Goal: Information Seeking & Learning: Learn about a topic

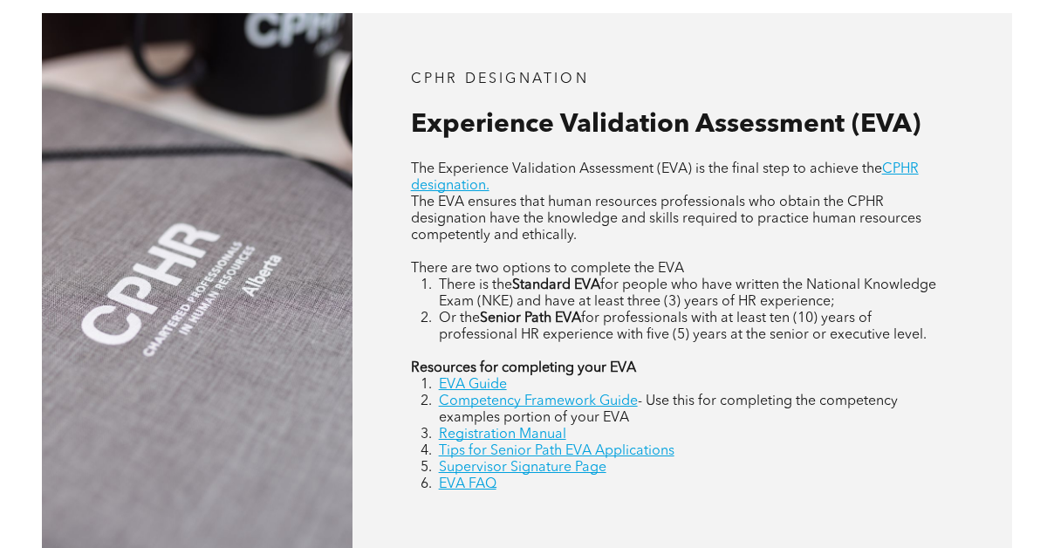
scroll to position [685, 0]
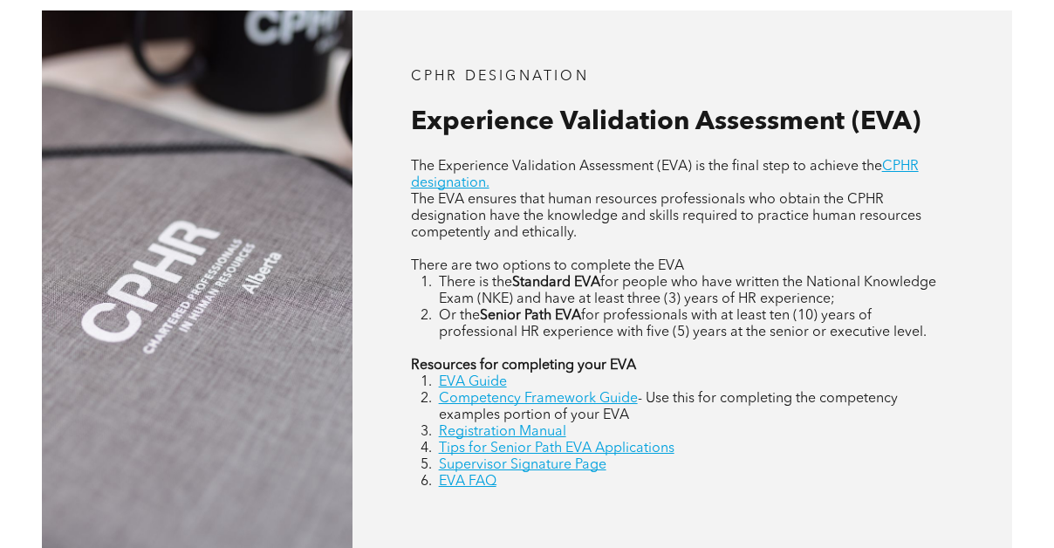
click at [492, 358] on strong "Resources for completing your EVA" at bounding box center [523, 365] width 225 height 14
click at [399, 358] on div "CPHR DESIGNATION Experience Validation Assessment (EVA) The Experience Validati…" at bounding box center [681, 278] width 659 height 537
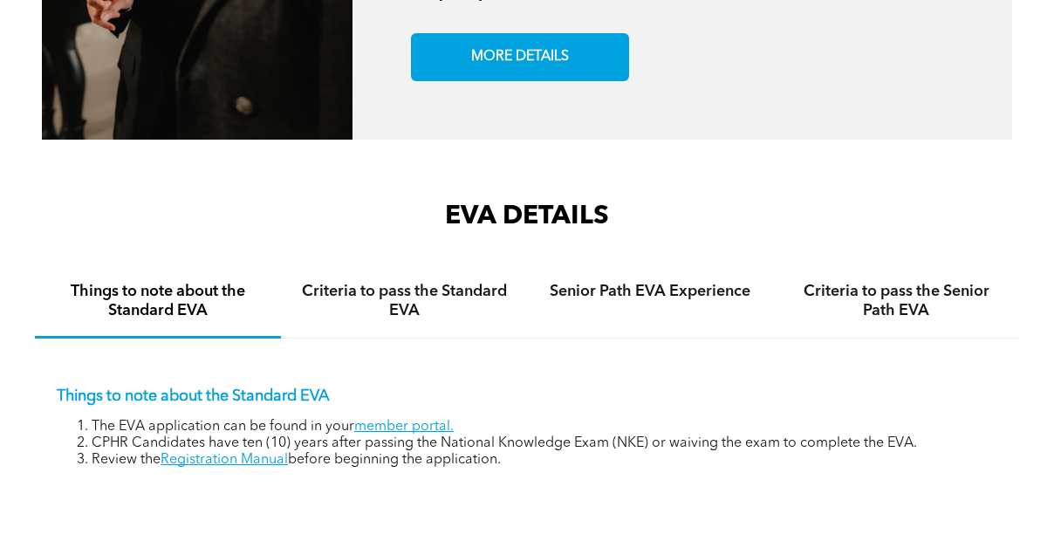
scroll to position [2298, 0]
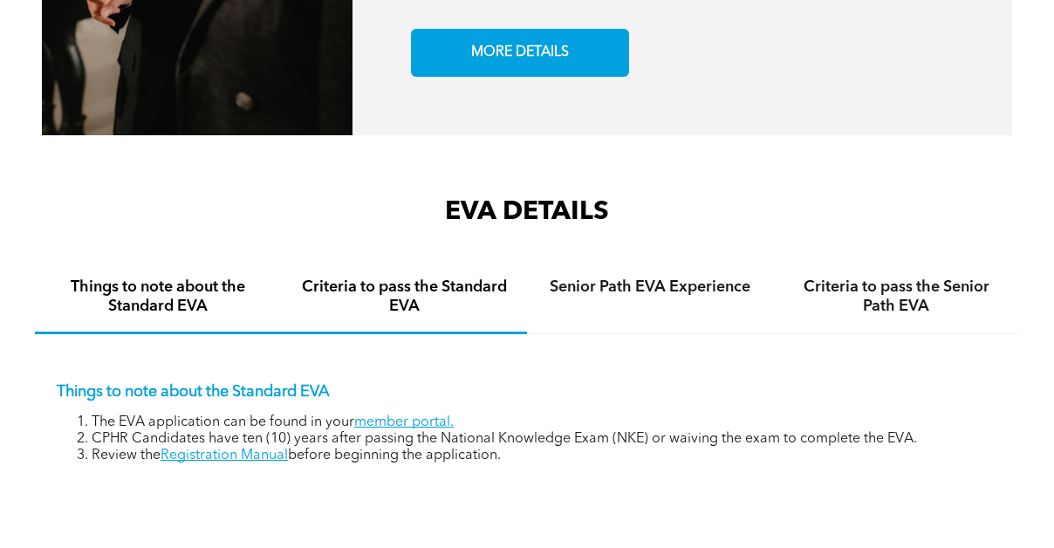
click at [393, 277] on h4 "Criteria to pass the Standard EVA" at bounding box center [404, 296] width 215 height 38
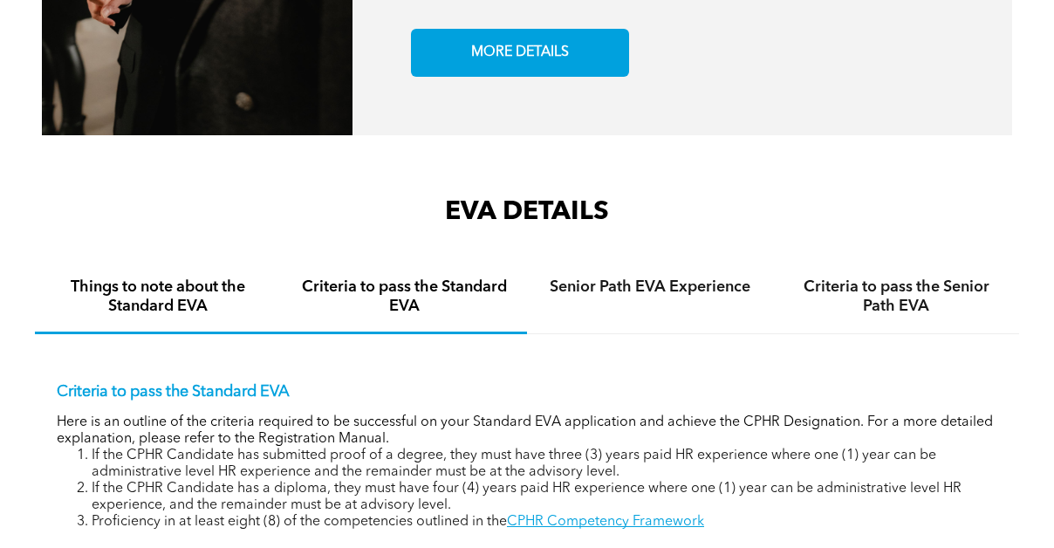
click at [187, 277] on h4 "Things to note about the Standard EVA" at bounding box center [158, 296] width 215 height 38
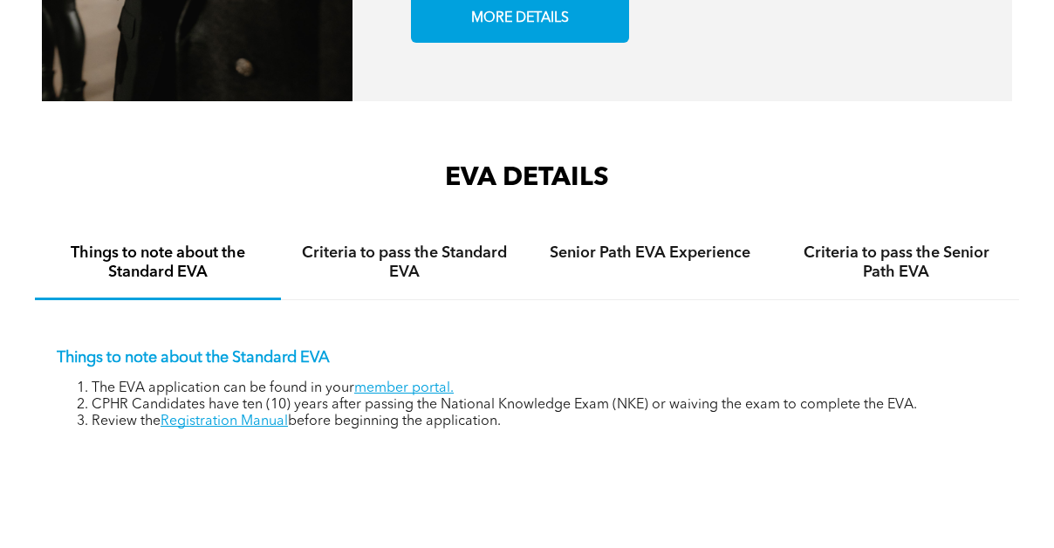
scroll to position [2339, 0]
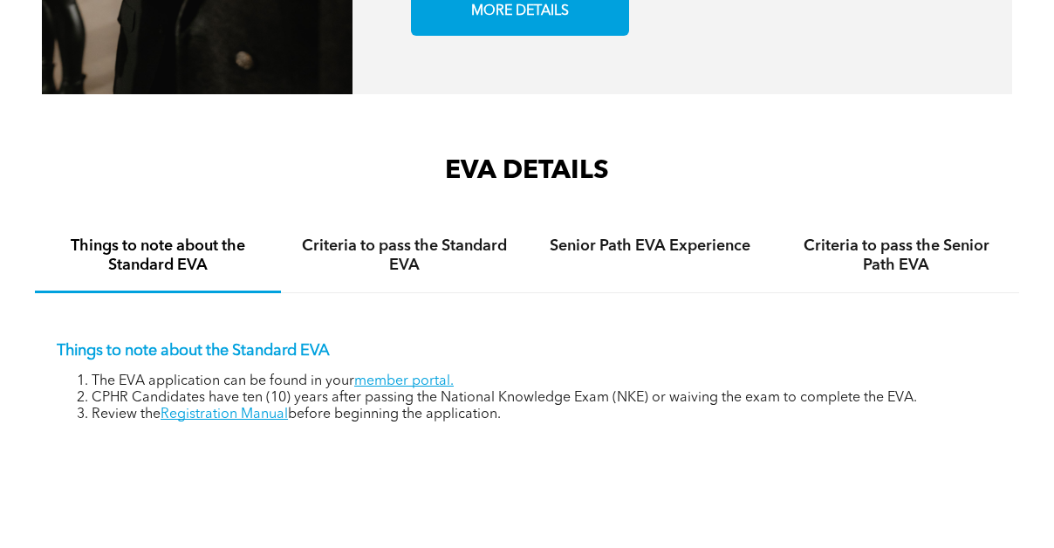
click at [719, 390] on li "CPHR Candidates have ten (10) years after passing the National Knowledge Exam (…" at bounding box center [544, 398] width 905 height 17
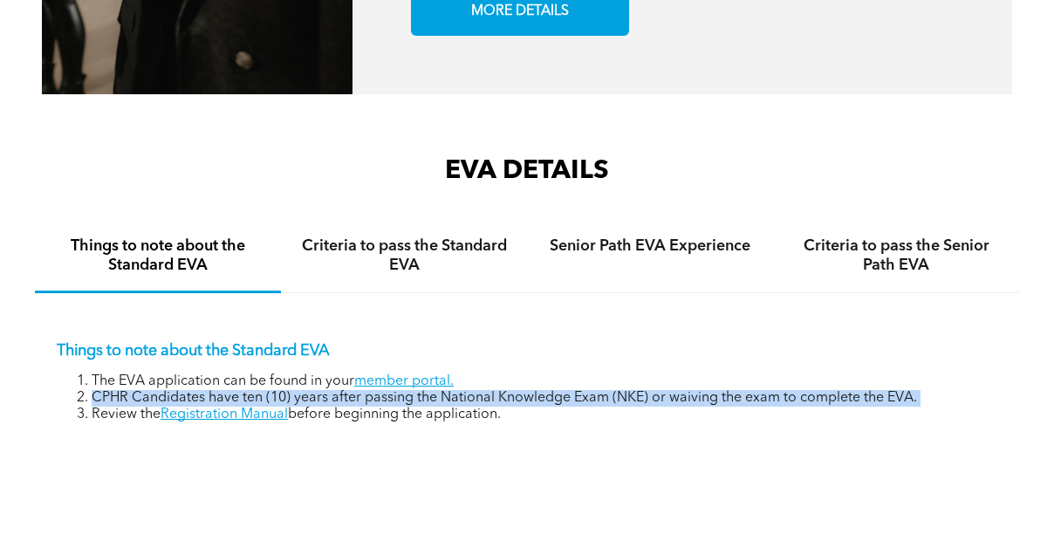
click at [719, 390] on li "CPHR Candidates have ten (10) years after passing the National Knowledge Exam (…" at bounding box center [544, 398] width 905 height 17
click at [696, 406] on li "Review the Registration Manual before beginning the application." at bounding box center [544, 414] width 905 height 17
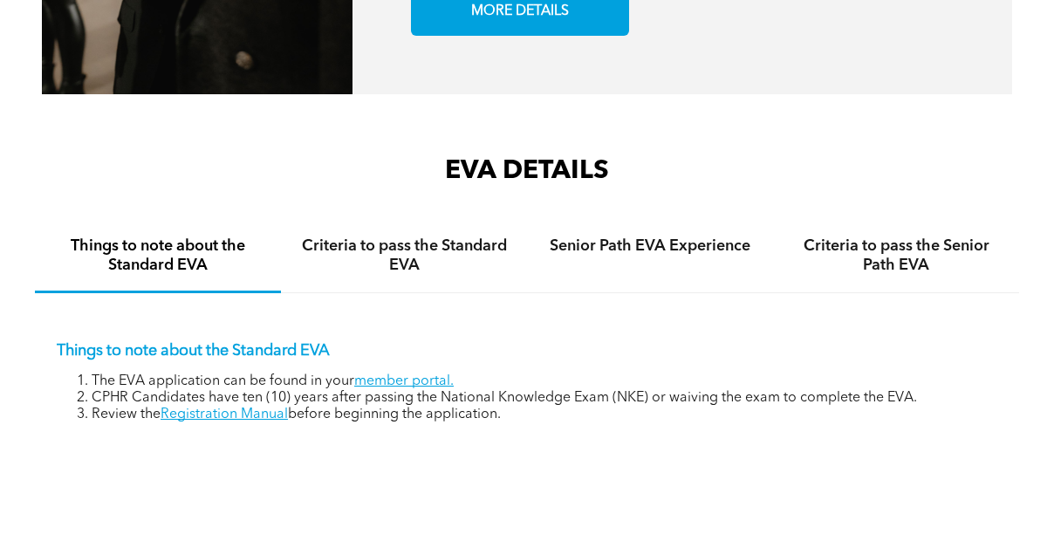
click at [696, 406] on li "Review the Registration Manual before beginning the application." at bounding box center [544, 414] width 905 height 17
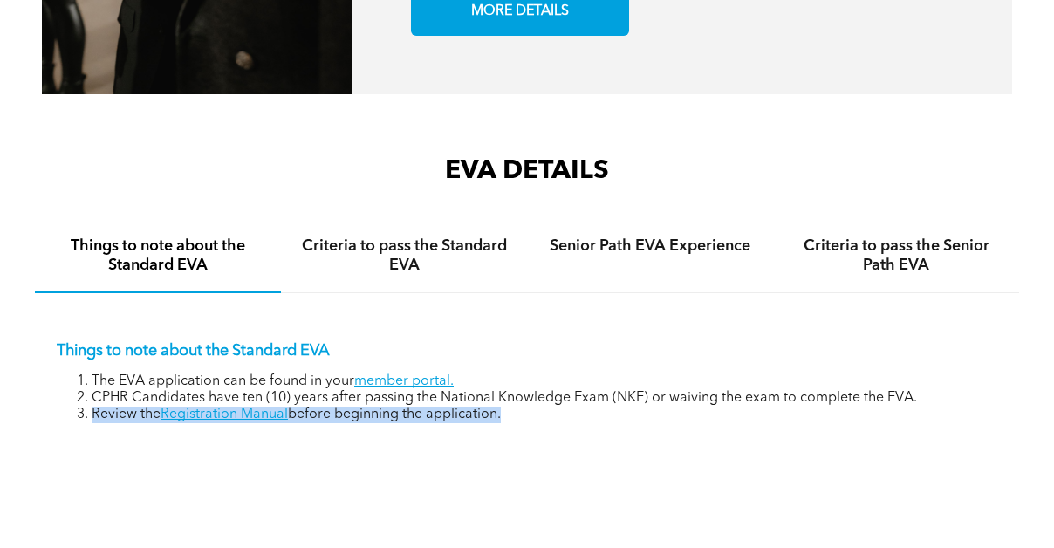
click at [682, 394] on div "Things to note about the Standard EVA The EVA application can be found in your …" at bounding box center [527, 369] width 984 height 152
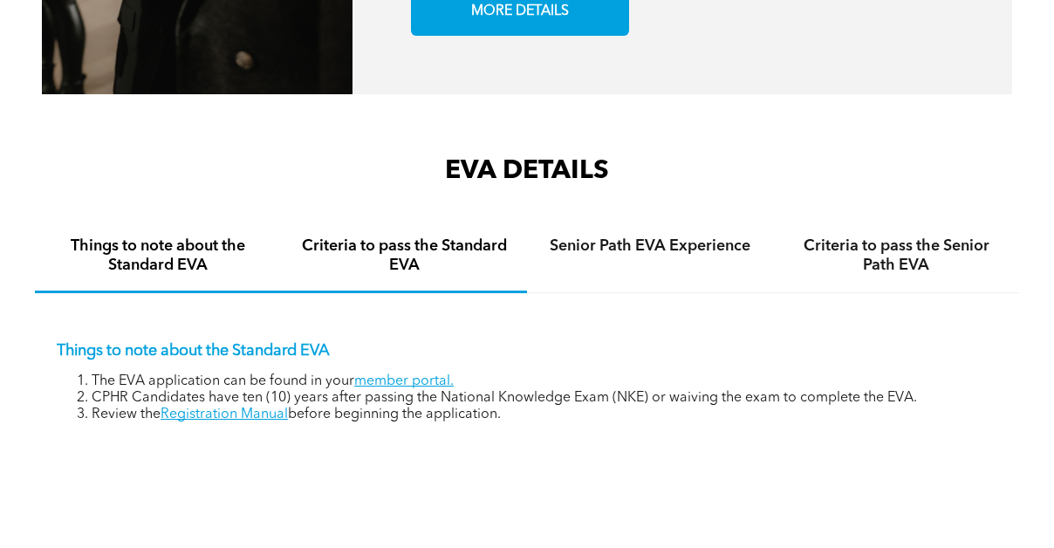
click at [400, 236] on h4 "Criteria to pass the Standard EVA" at bounding box center [404, 255] width 215 height 38
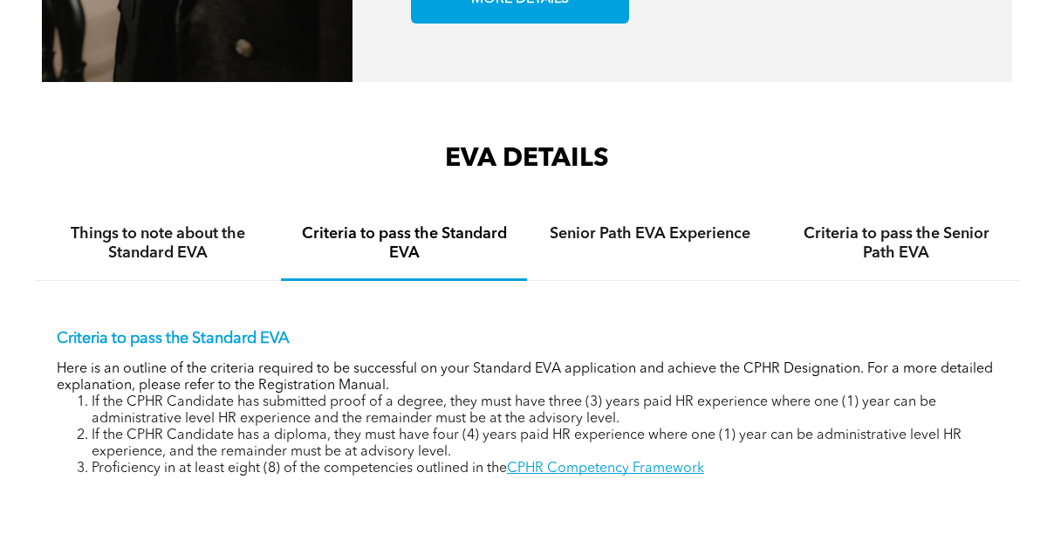
scroll to position [2353, 0]
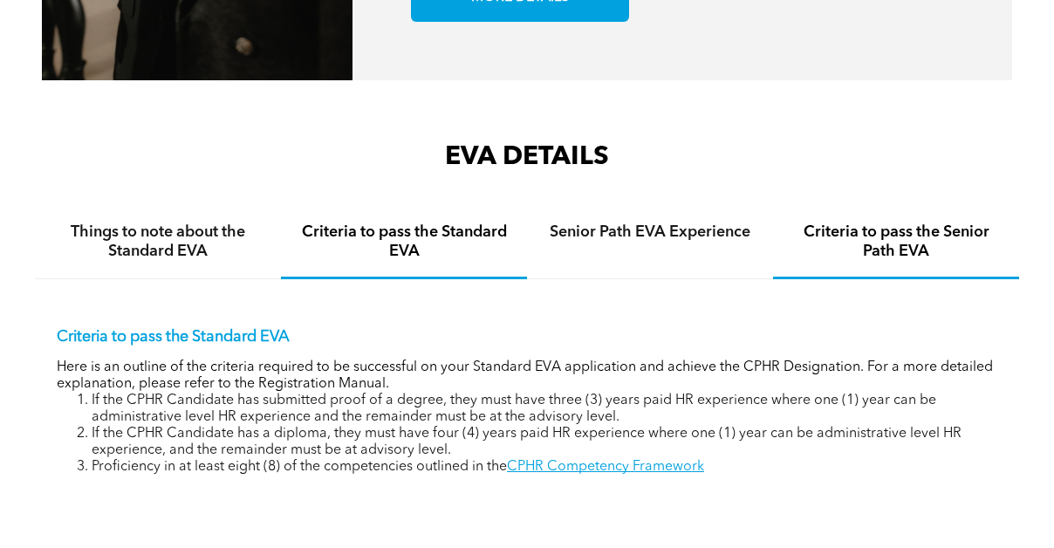
click at [869, 222] on h4 "Criteria to pass the Senior Path EVA" at bounding box center [895, 241] width 215 height 38
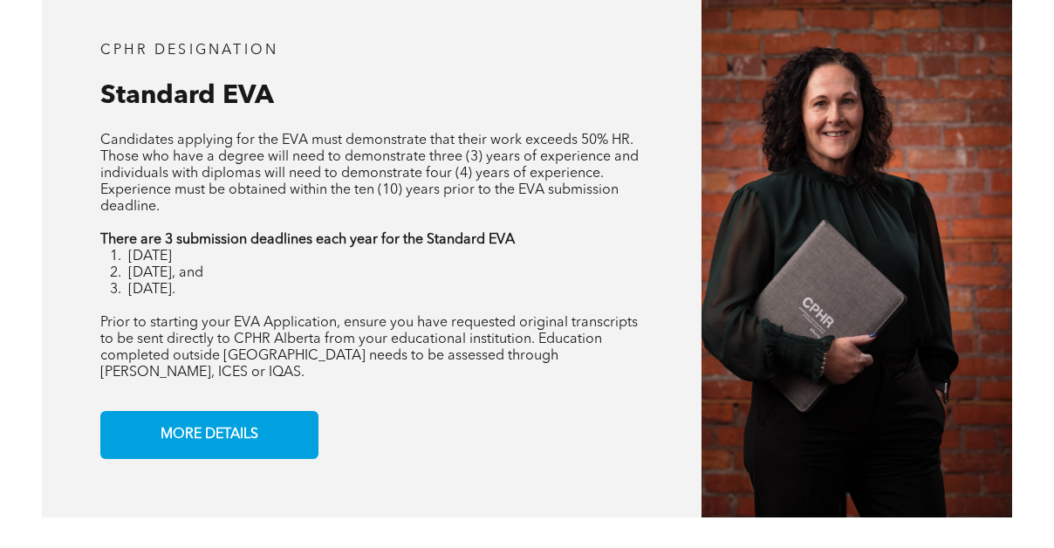
scroll to position [1334, 0]
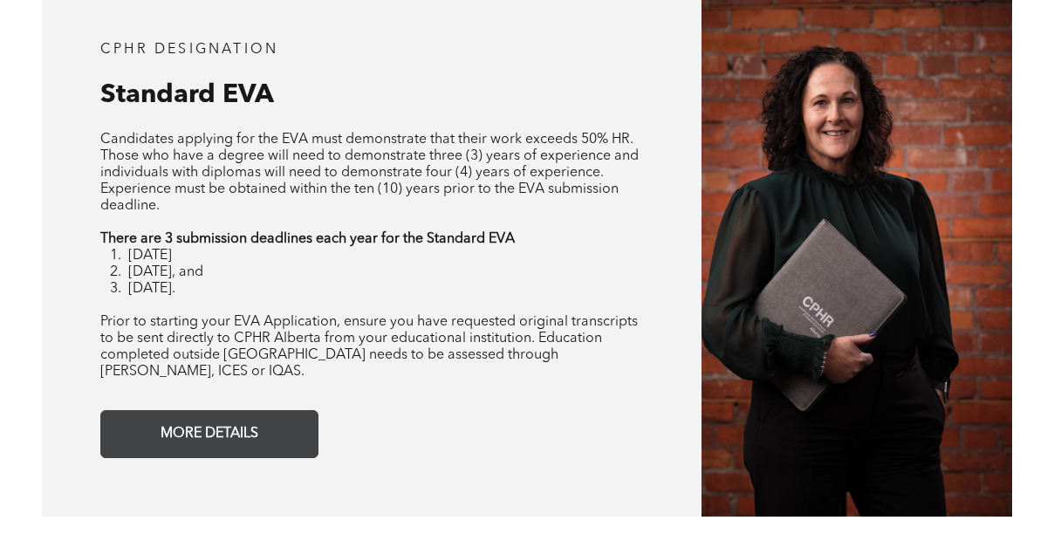
click at [227, 417] on span "MORE DETAILS" at bounding box center [209, 434] width 110 height 34
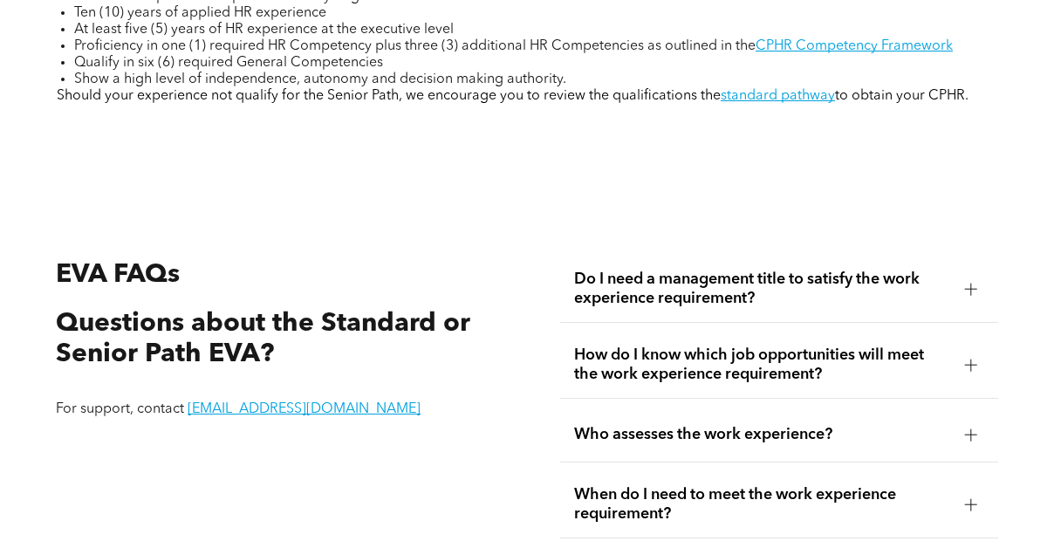
scroll to position [2754, 0]
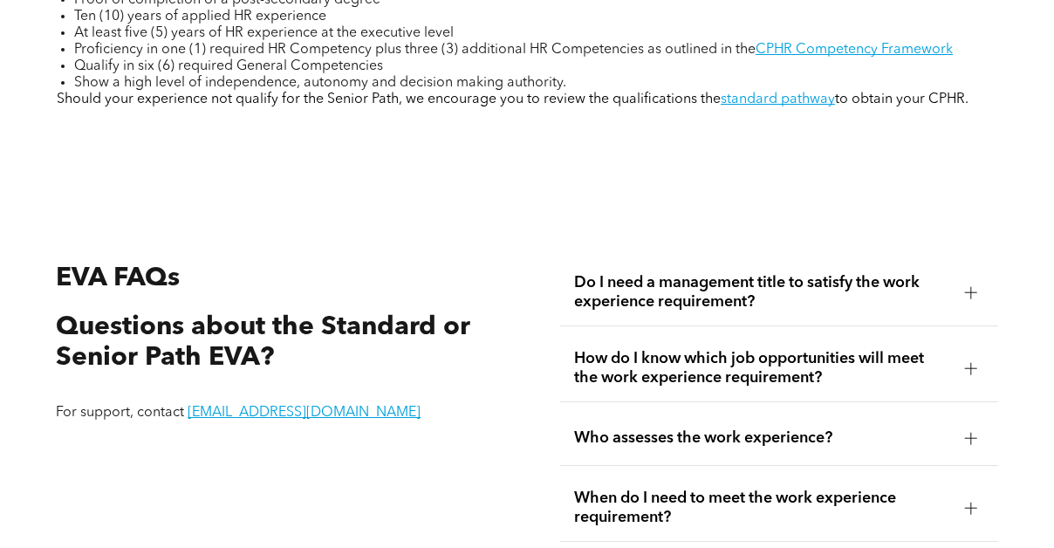
click at [630, 273] on span "Do I need a management title to satisfy the work experience requirement?" at bounding box center [762, 292] width 376 height 38
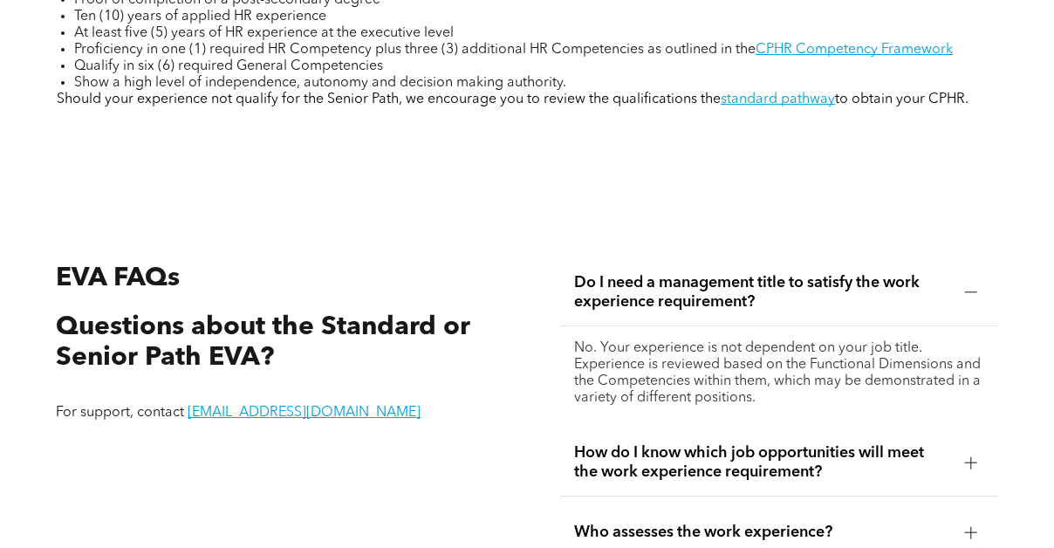
click at [613, 273] on span "Do I need a management title to satisfy the work experience requirement?" at bounding box center [762, 292] width 376 height 38
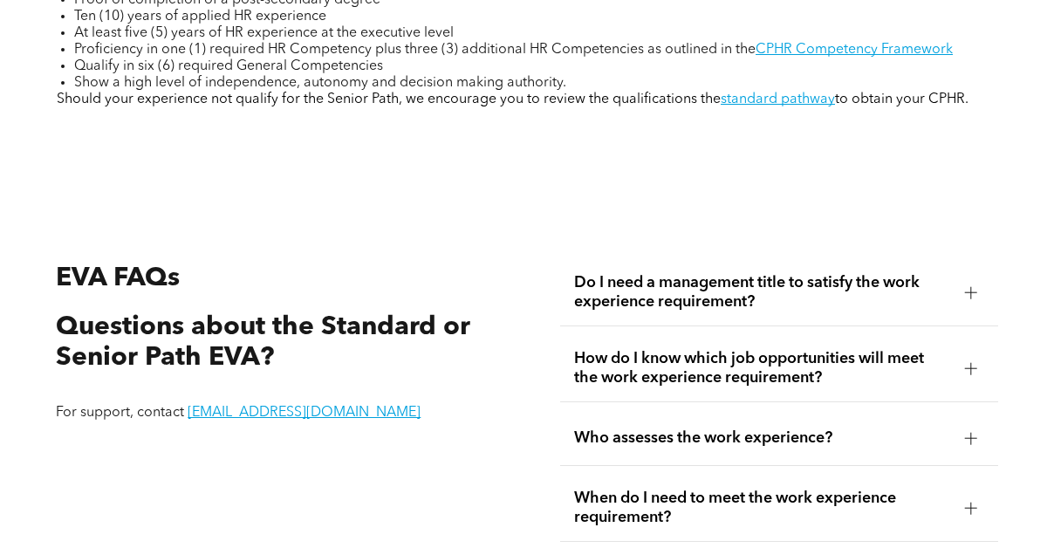
click at [624, 349] on span "How do I know which job opportunities will meet the work experience requirement?" at bounding box center [762, 368] width 376 height 38
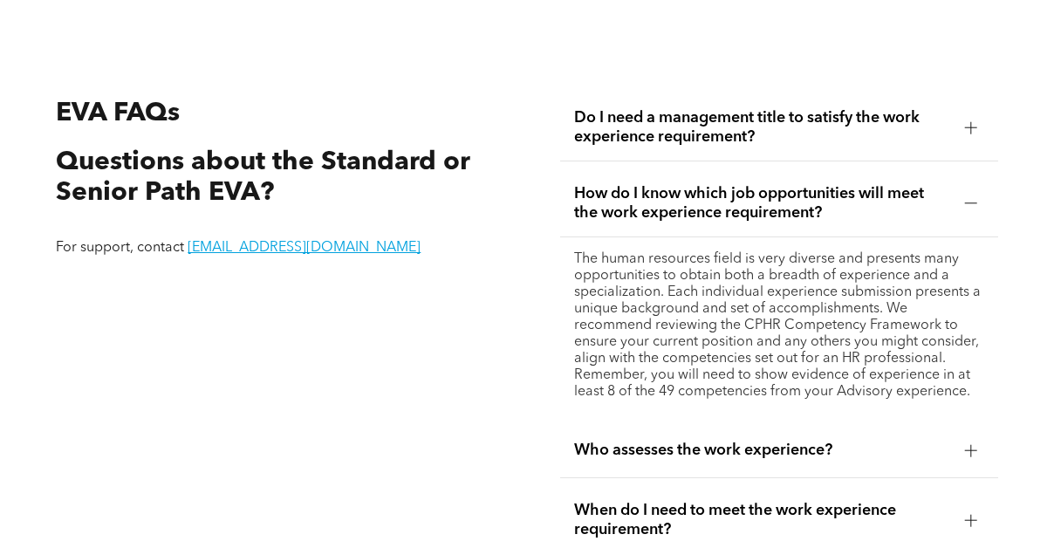
scroll to position [2921, 0]
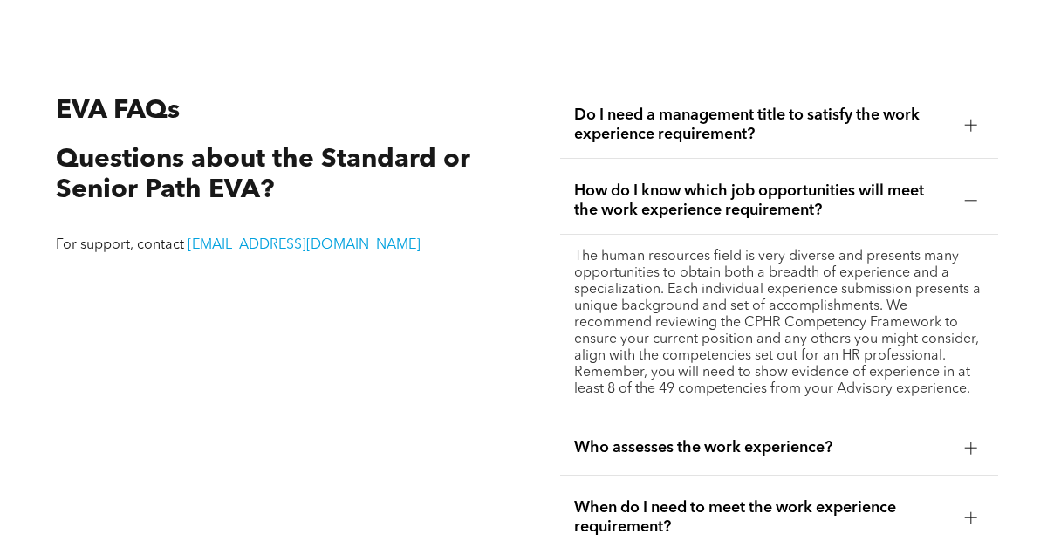
click at [755, 438] on span "Who assesses the work experience?" at bounding box center [762, 447] width 376 height 19
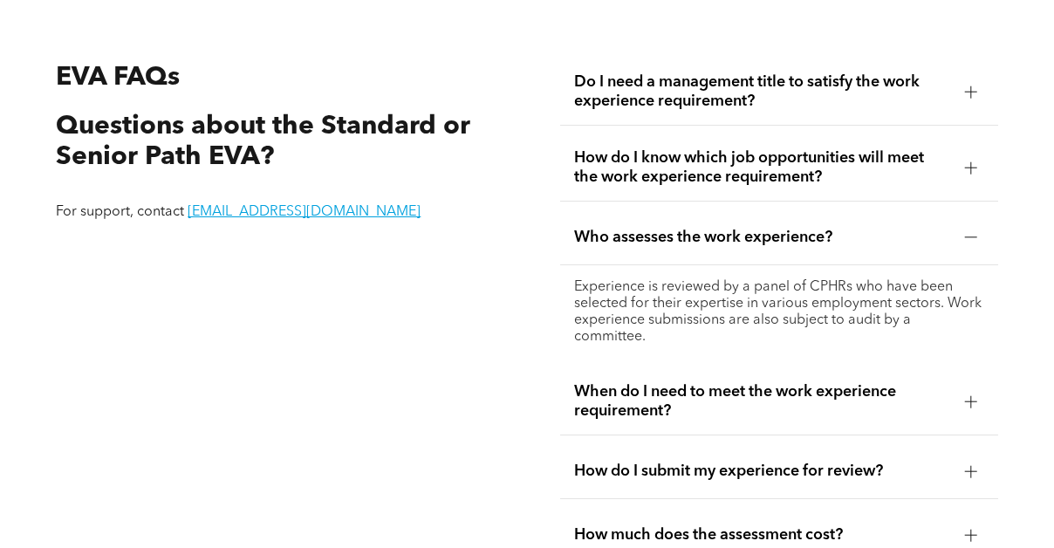
scroll to position [2955, 0]
click at [735, 381] on span "When do I need to meet the work experience requirement?" at bounding box center [762, 400] width 376 height 38
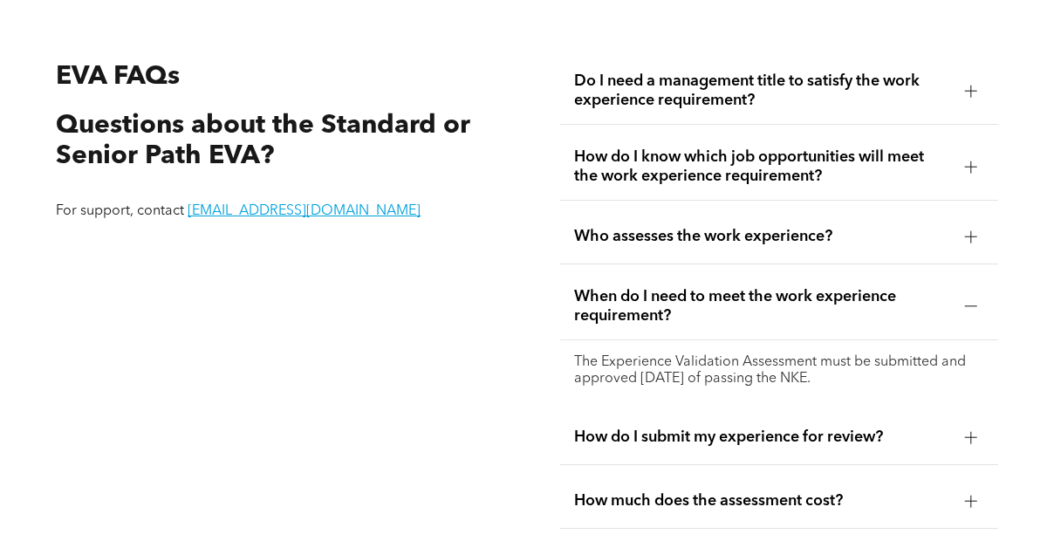
scroll to position [2983, 0]
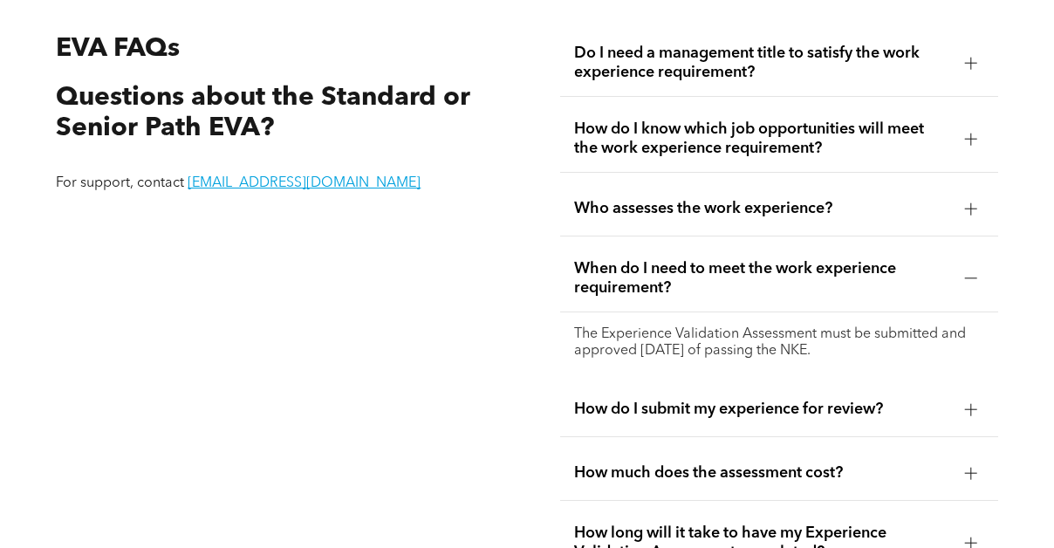
click at [672, 399] on span "How do I submit my experience for review?" at bounding box center [762, 408] width 376 height 19
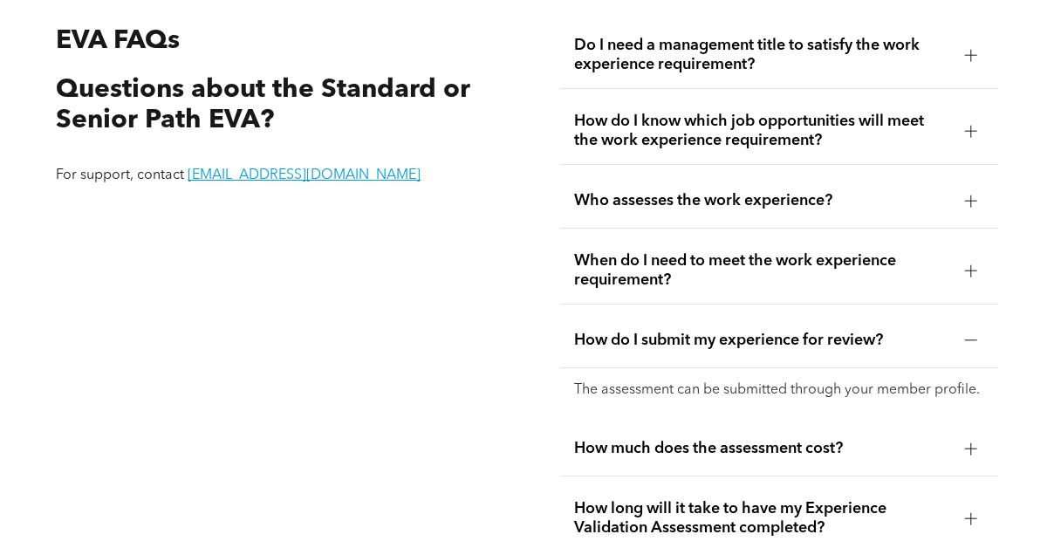
scroll to position [2992, 0]
click at [806, 438] on span "How much does the assessment cost?" at bounding box center [762, 447] width 376 height 19
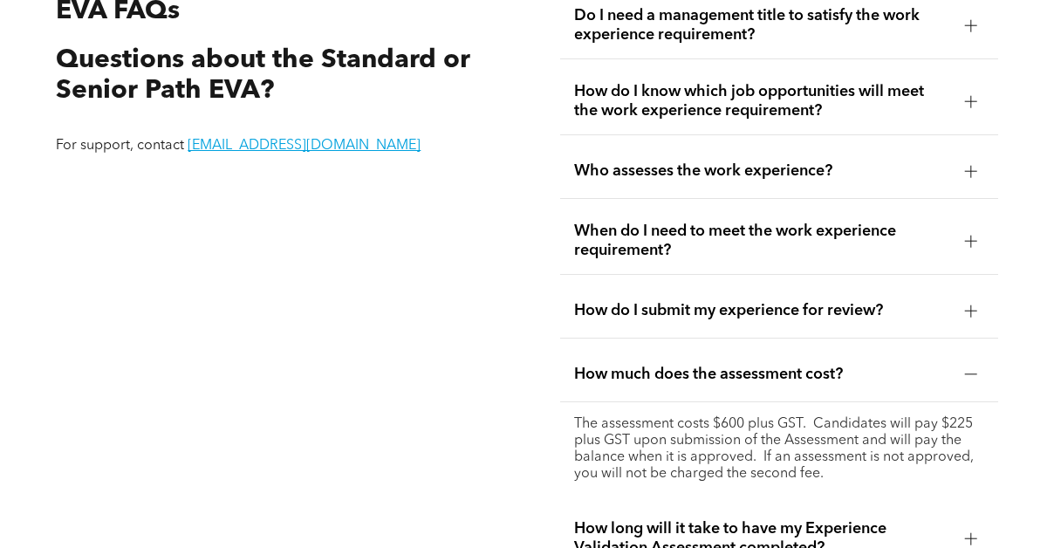
scroll to position [3064, 0]
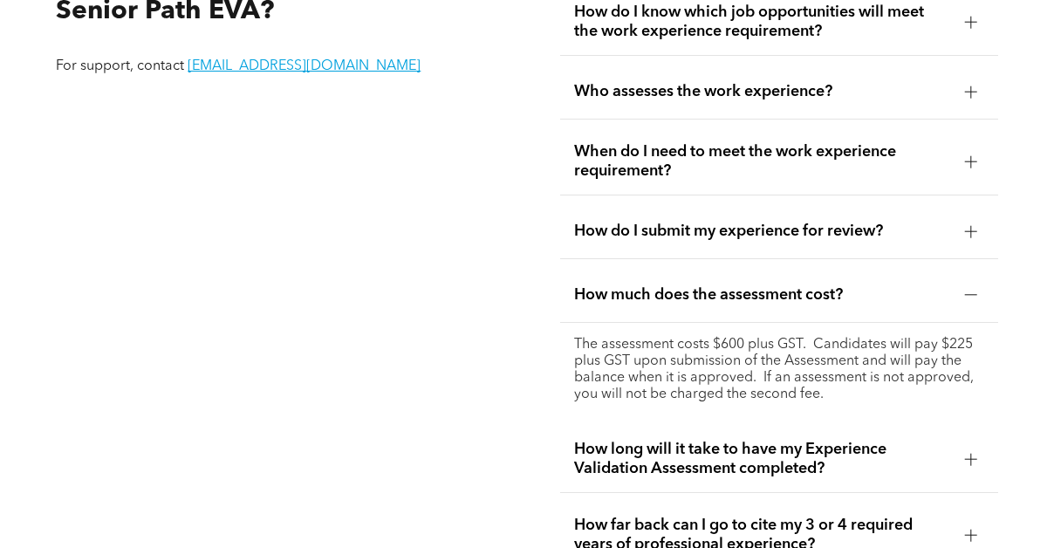
click at [624, 440] on span "How long will it take to have my Experience Validation Assessment completed?" at bounding box center [762, 459] width 376 height 38
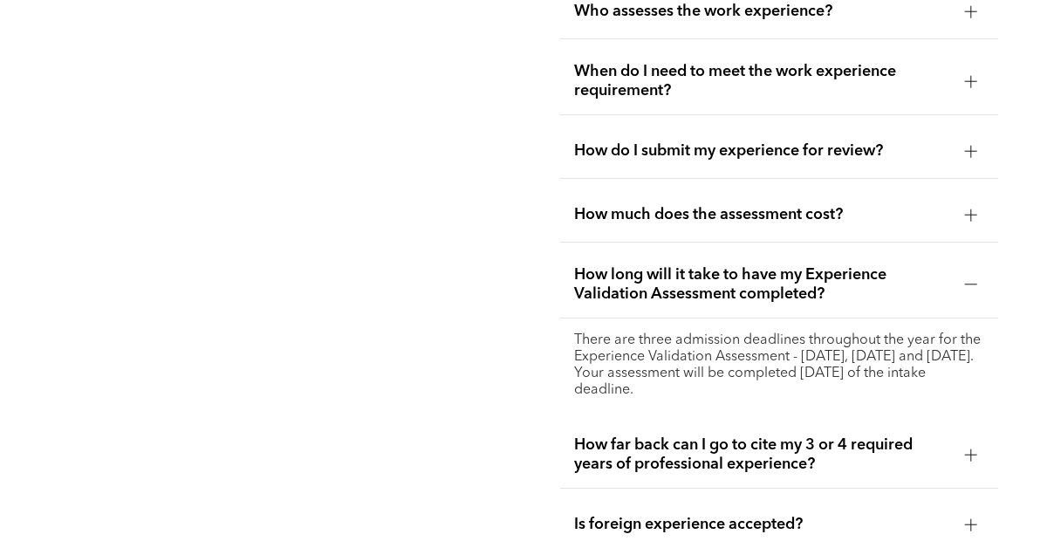
scroll to position [3189, 0]
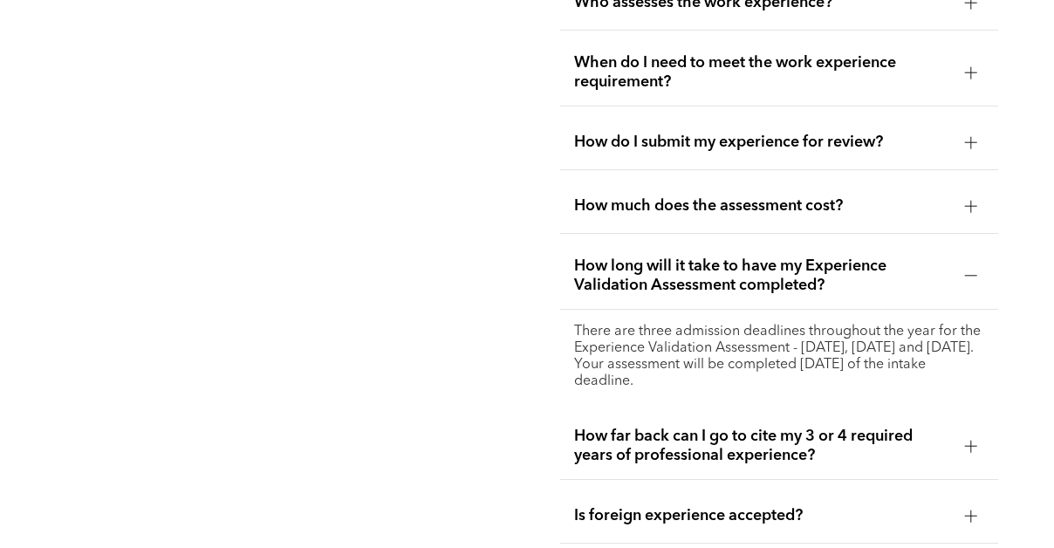
click at [610, 427] on span "How far back can I go to cite my 3 or 4 required years of professional experien…" at bounding box center [762, 446] width 376 height 38
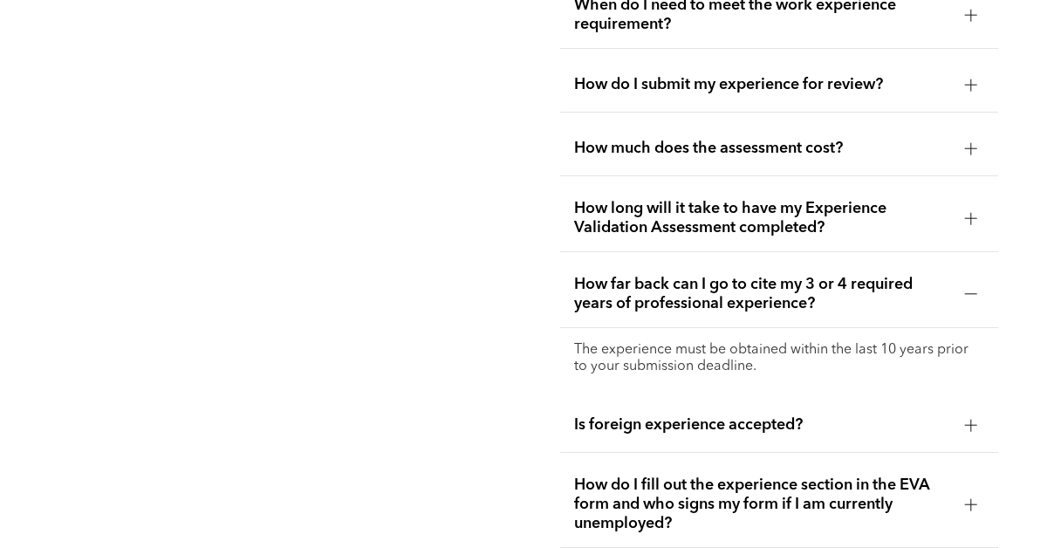
scroll to position [3247, 0]
click at [750, 398] on div "Is foreign experience accepted?" at bounding box center [778, 424] width 437 height 55
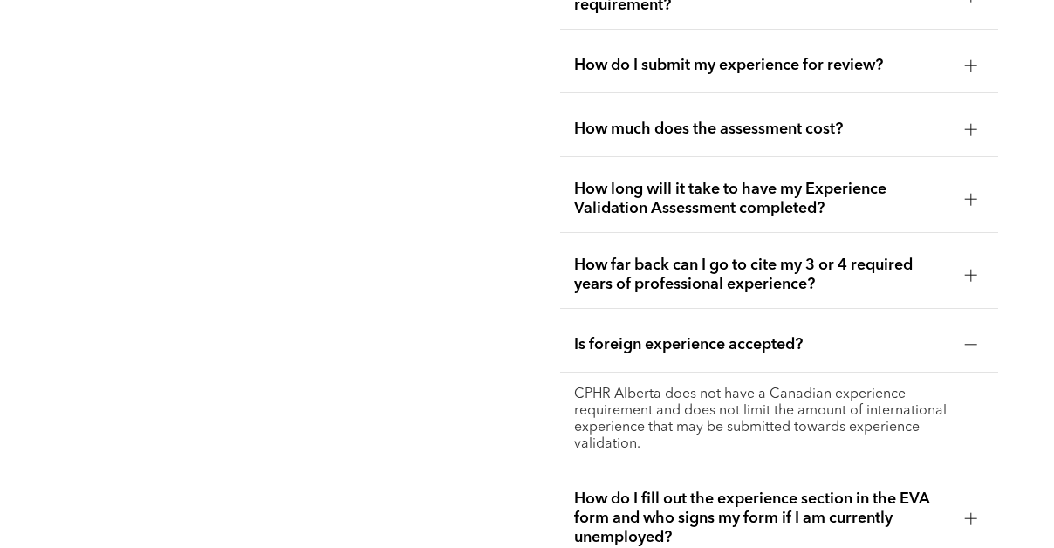
scroll to position [3267, 0]
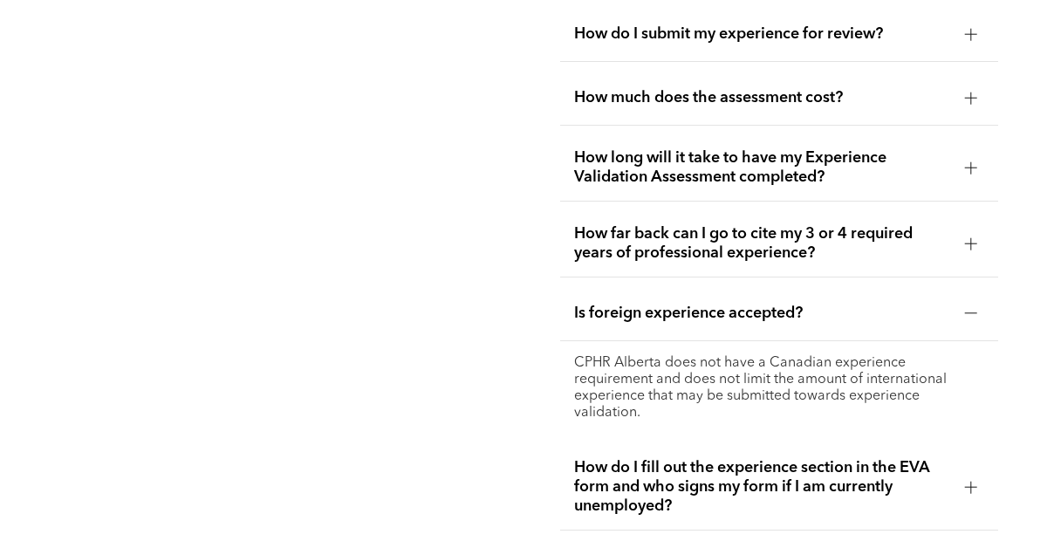
click at [659, 458] on span "How do I fill out the experience section in the EVA form and who signs my form …" at bounding box center [762, 487] width 376 height 58
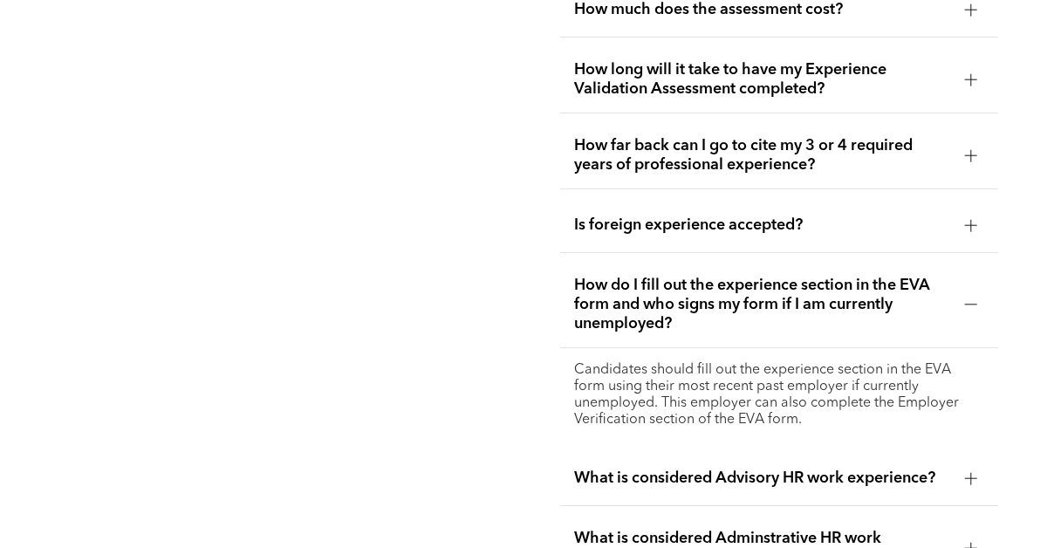
scroll to position [3389, 0]
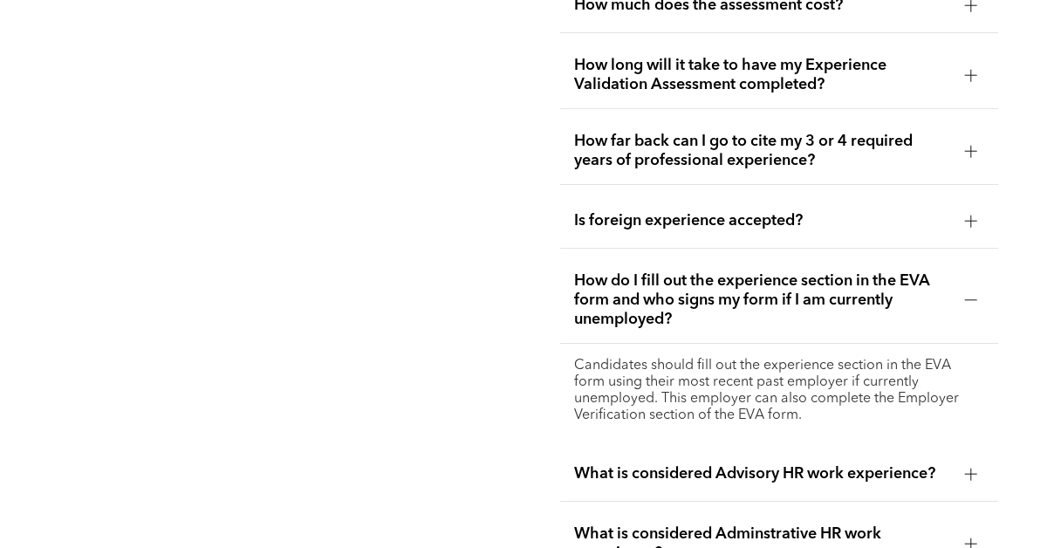
click at [635, 464] on span "What is considered Advisory HR work experience?" at bounding box center [762, 473] width 376 height 19
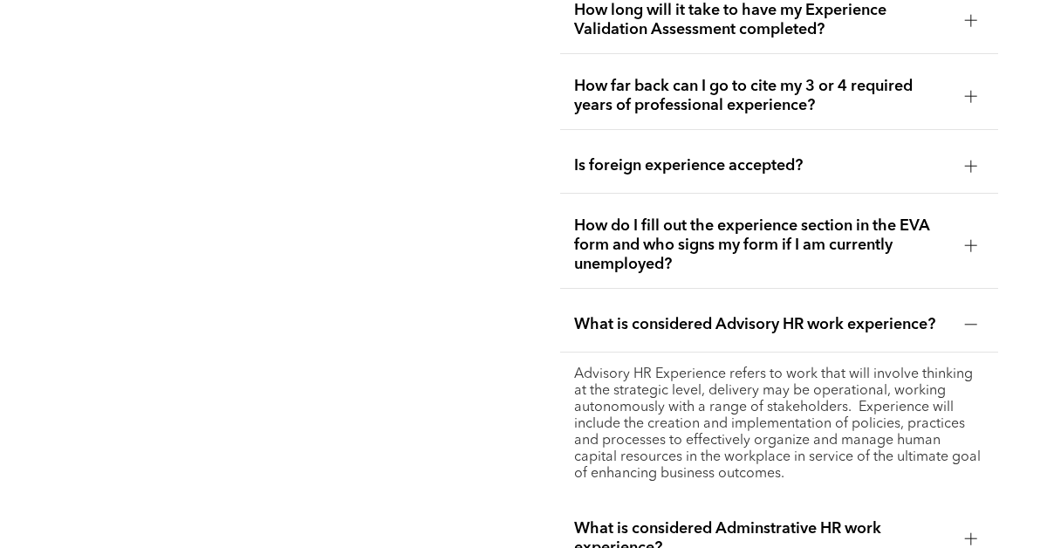
scroll to position [3449, 0]
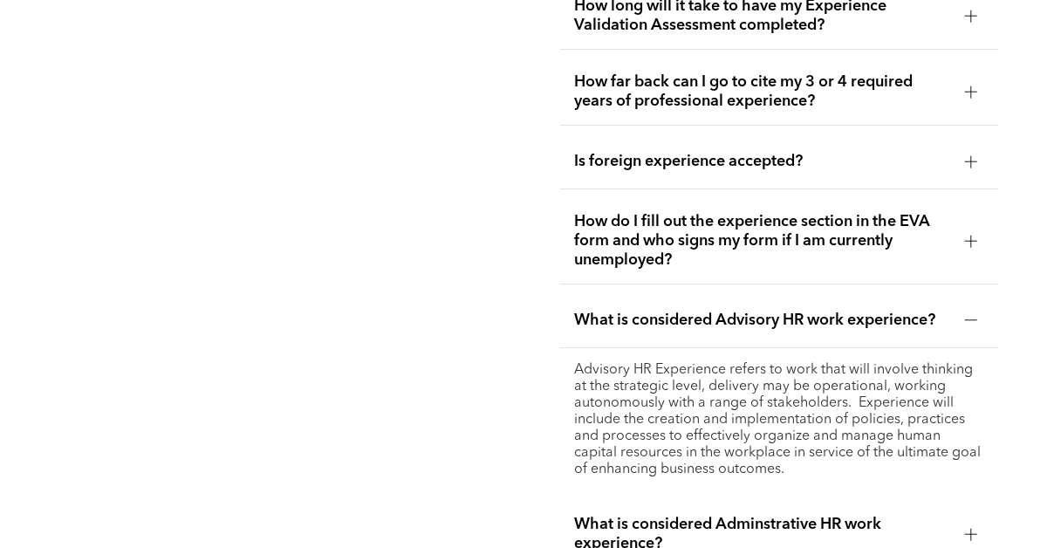
click at [738, 515] on span "What is considered Adminstrative HR work experience?" at bounding box center [762, 534] width 376 height 38
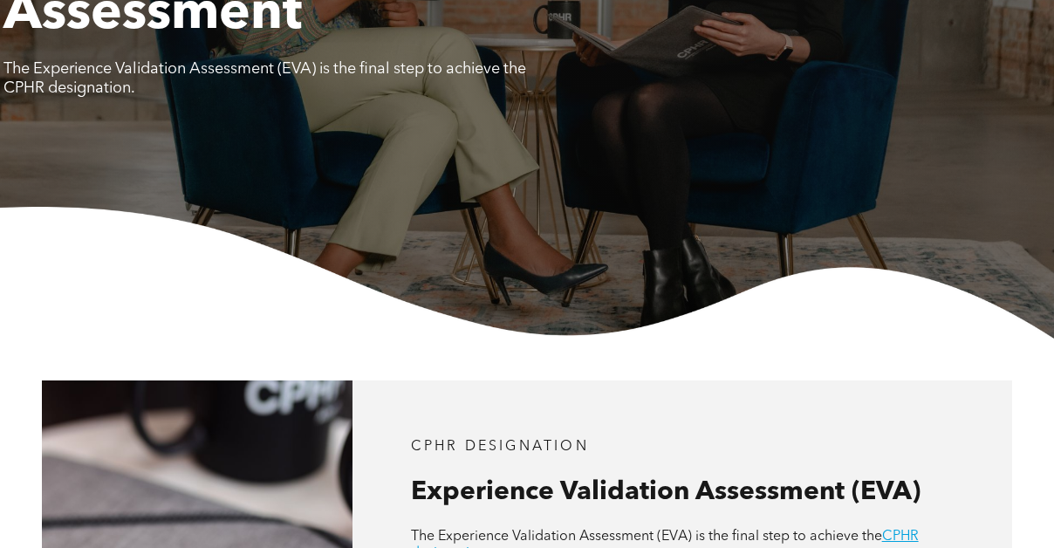
scroll to position [0, 0]
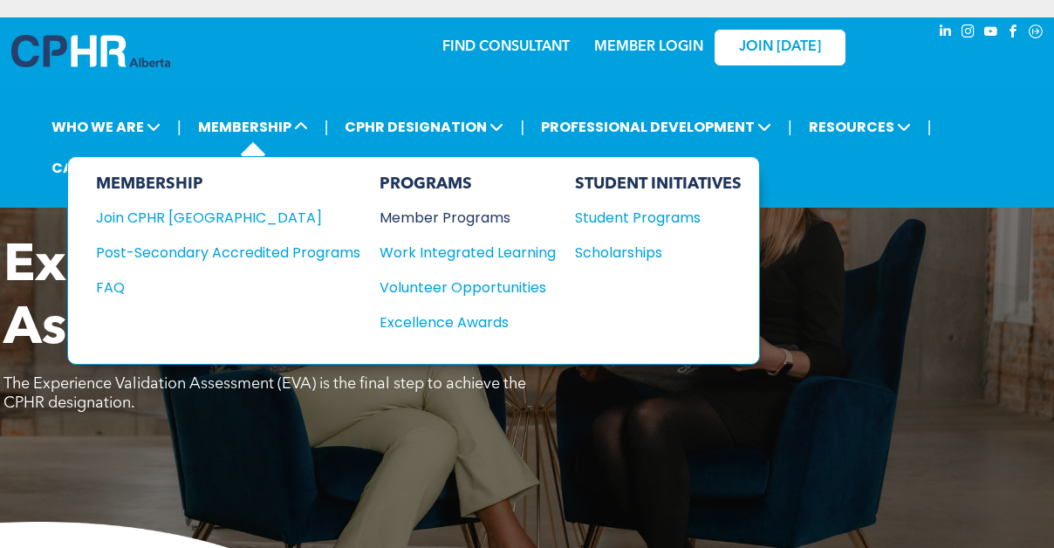
click at [399, 207] on div "Member Programs" at bounding box center [458, 218] width 159 height 22
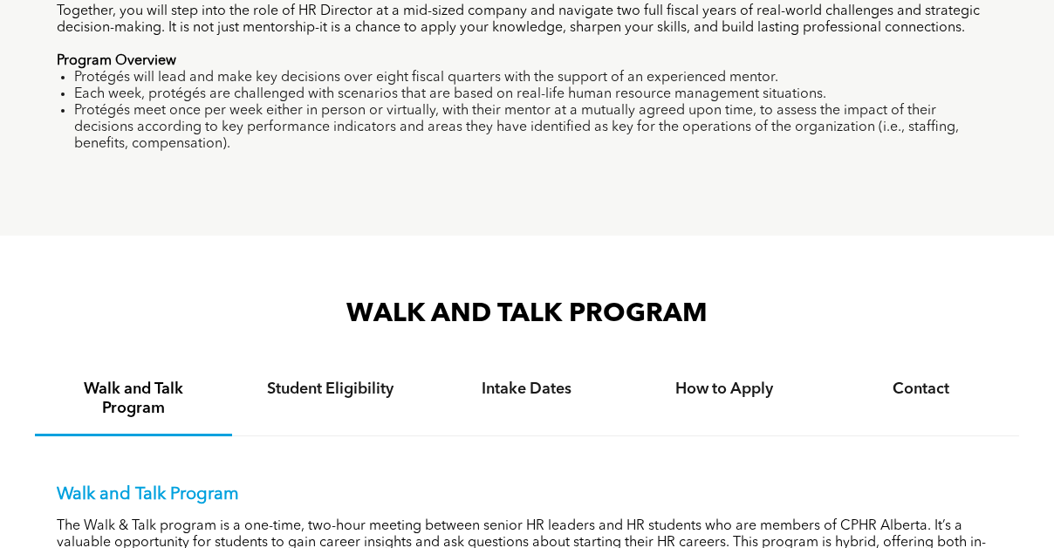
scroll to position [1460, 0]
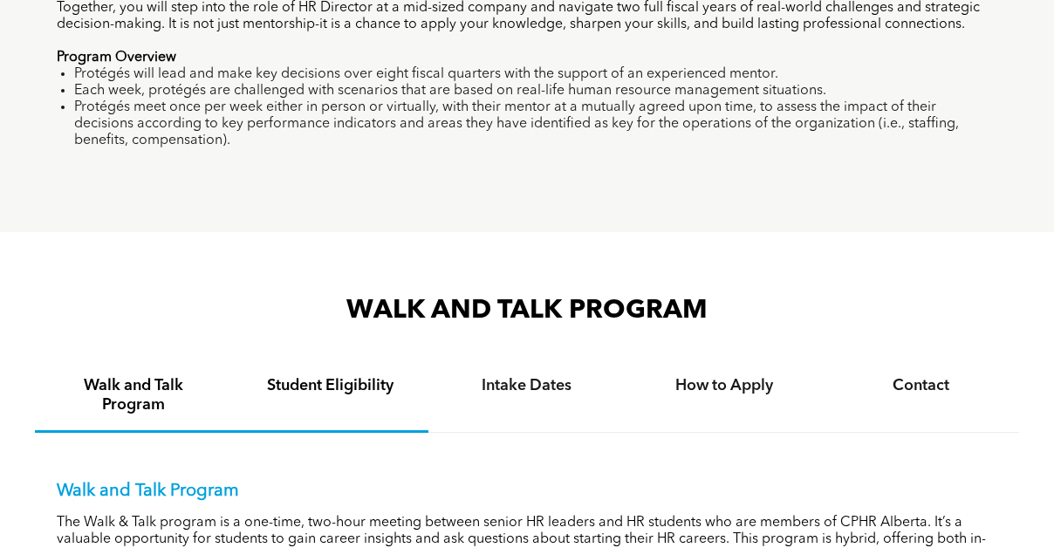
click at [285, 380] on div "Student Eligibility" at bounding box center [330, 396] width 197 height 72
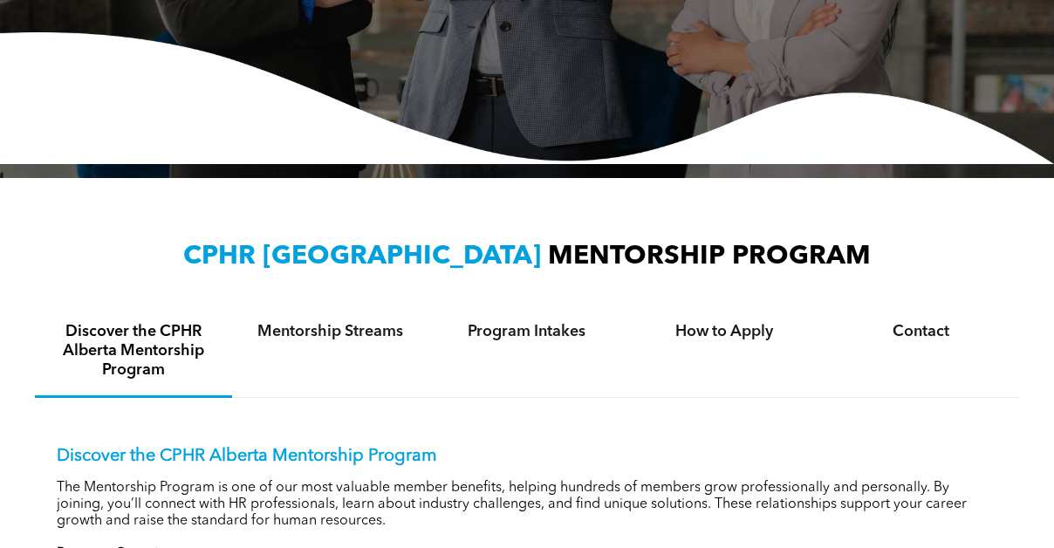
scroll to position [0, 0]
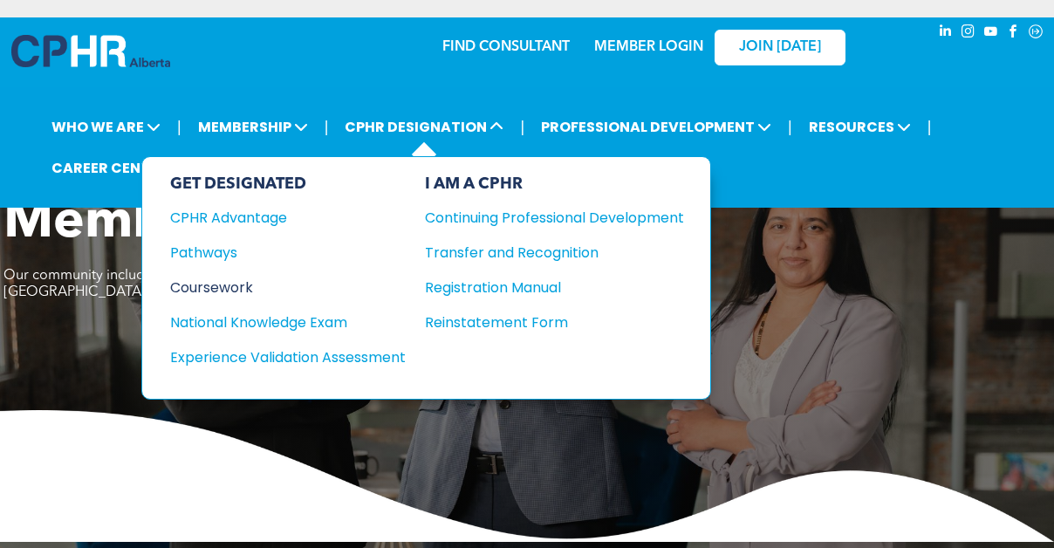
click at [185, 276] on div "Coursework" at bounding box center [276, 287] width 212 height 22
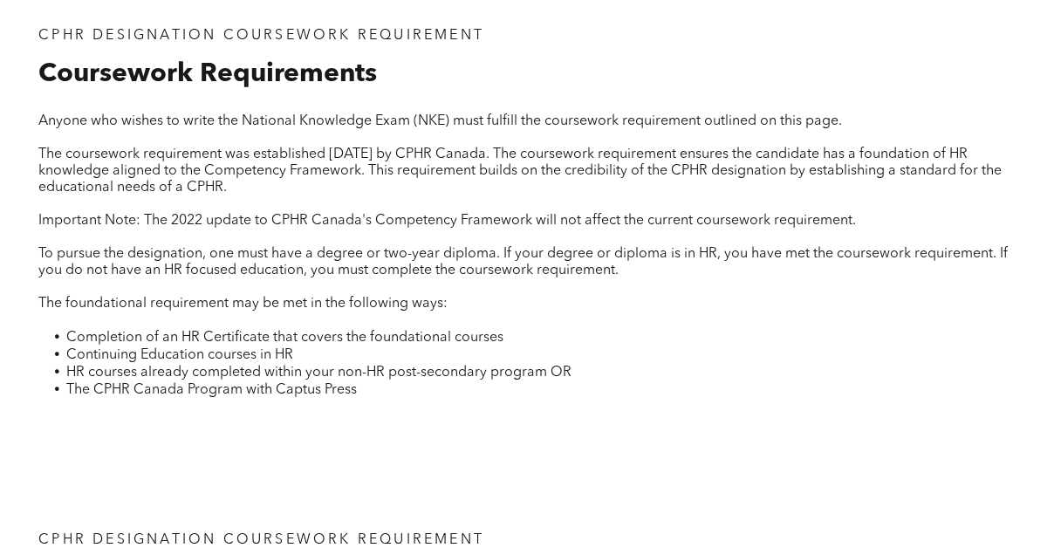
scroll to position [599, 0]
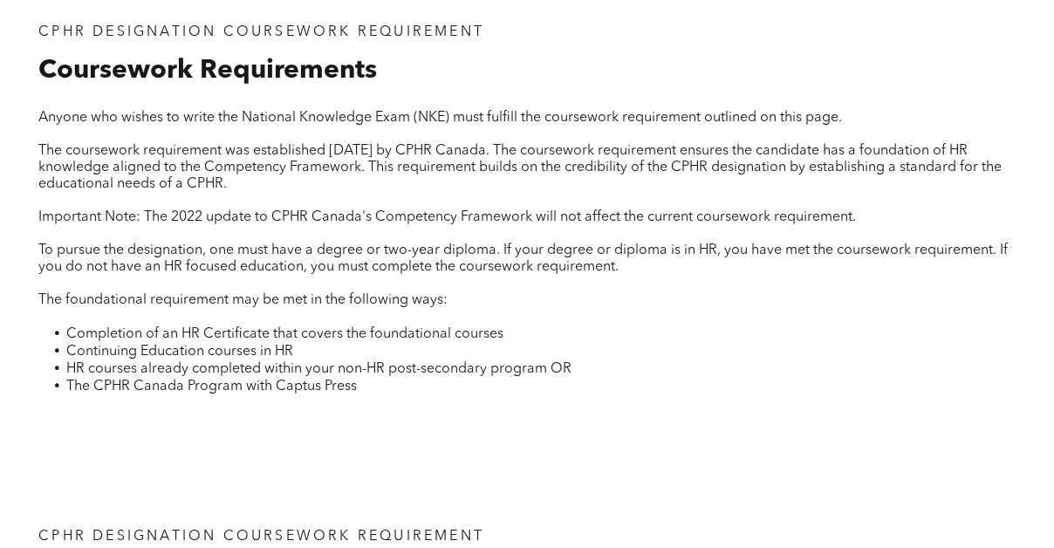
click at [263, 309] on p at bounding box center [526, 317] width 977 height 17
click at [239, 327] on span "Completion of an HR Certificate that covers the foundational courses" at bounding box center [284, 334] width 437 height 14
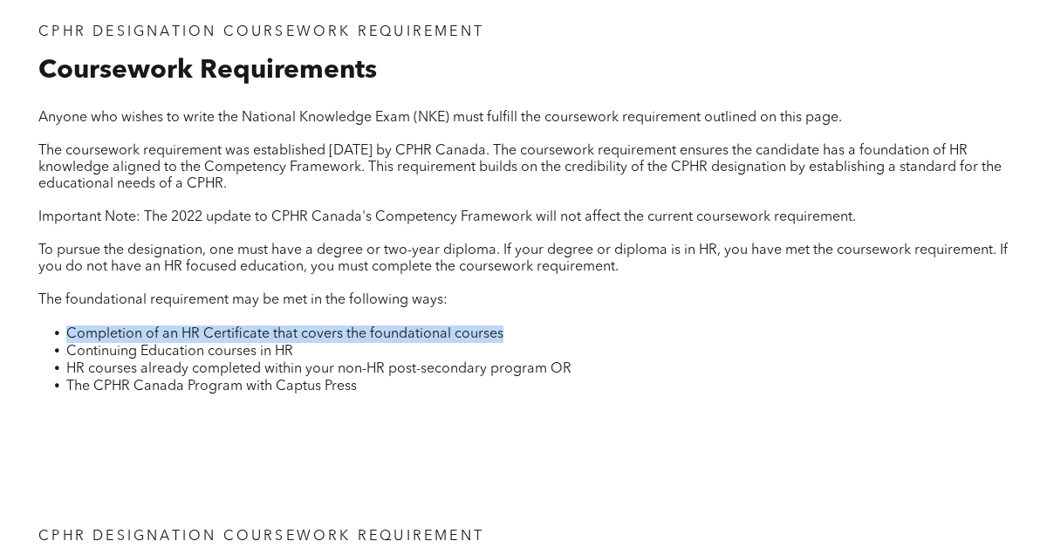
click at [239, 327] on span "Completion of an HR Certificate that covers the foundational courses" at bounding box center [284, 334] width 437 height 14
click at [204, 362] on span "HR courses already completed within your non-HR post-secondary program OR" at bounding box center [318, 369] width 505 height 14
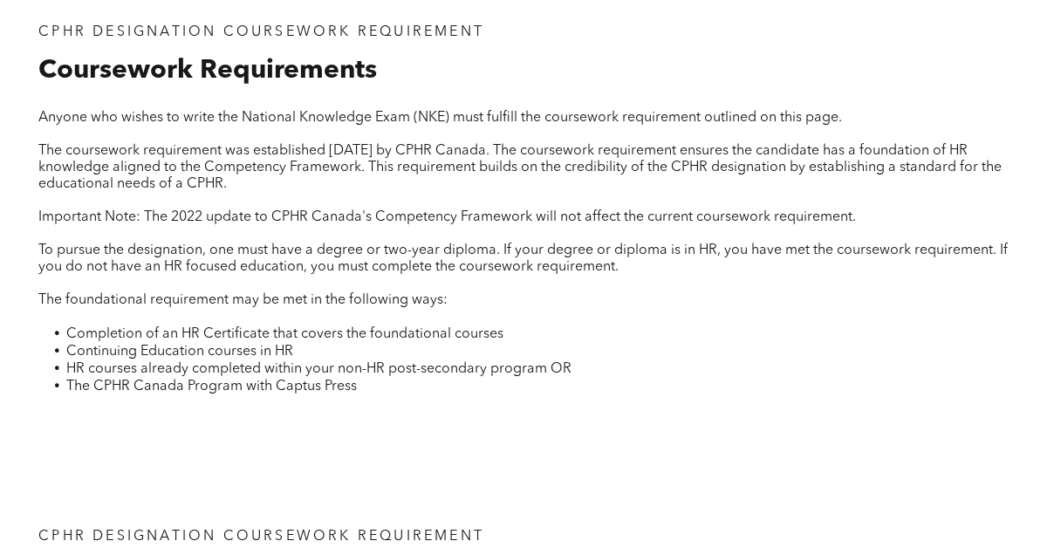
click at [204, 362] on span "HR courses already completed within your non-HR post-secondary program OR" at bounding box center [318, 369] width 505 height 14
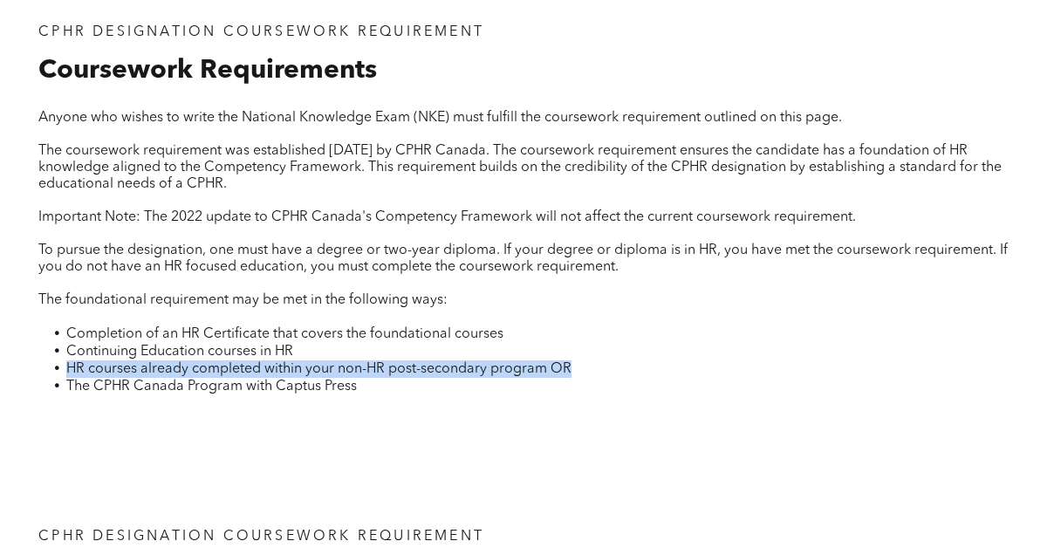
click at [167, 378] on li "The CPHR Canada Program with Captus Press" at bounding box center [540, 386] width 949 height 17
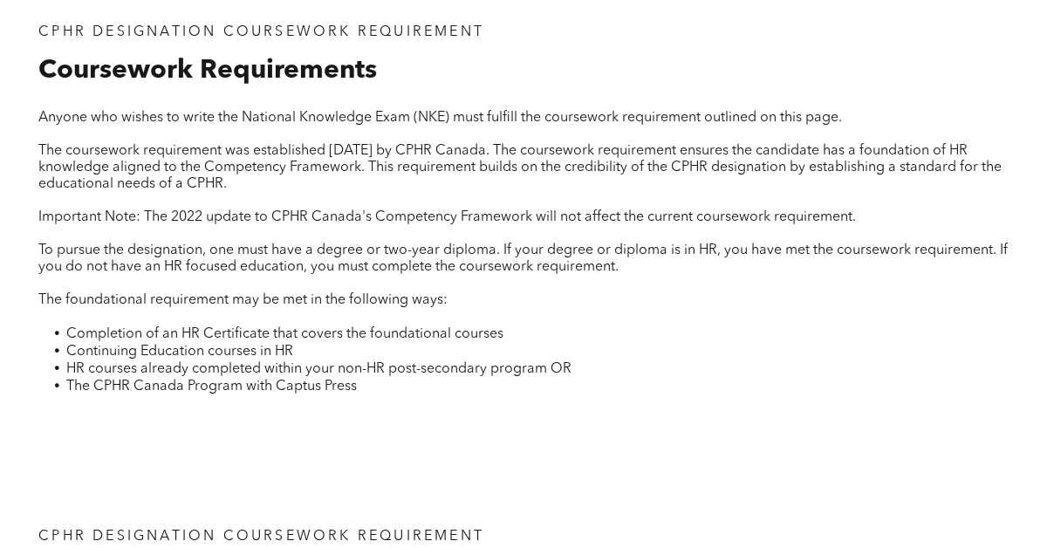
click at [154, 345] on span "Continuing Education courses in HR" at bounding box center [179, 352] width 227 height 14
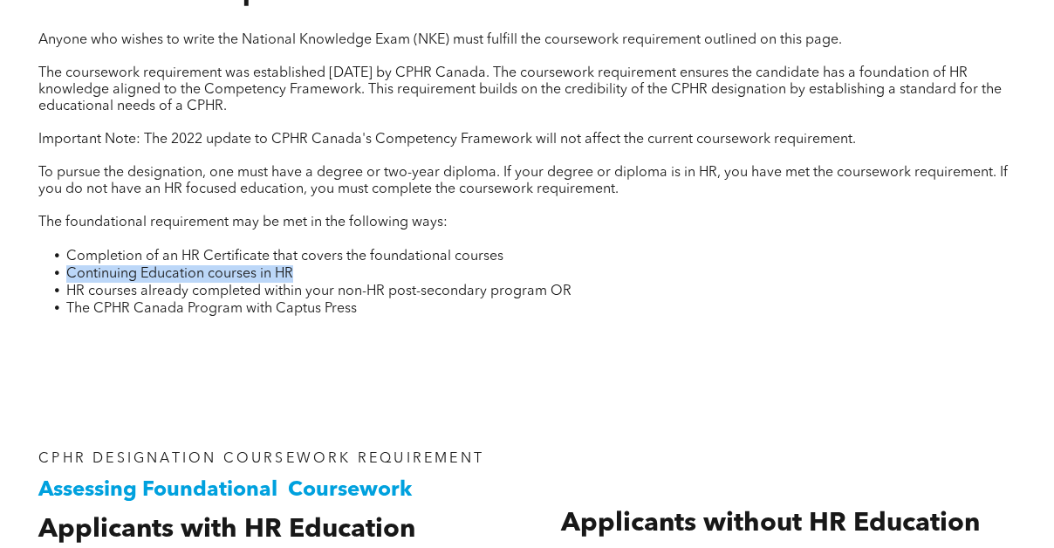
scroll to position [706, 0]
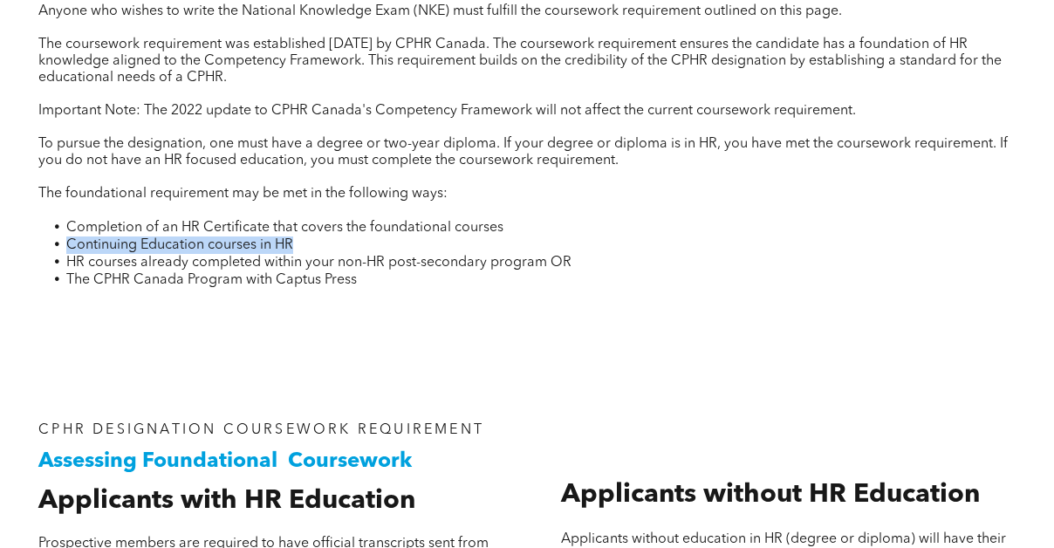
click at [148, 238] on span "Continuing Education courses in HR" at bounding box center [179, 245] width 227 height 14
click at [140, 256] on span "HR courses already completed within your non-HR post-secondary program OR" at bounding box center [318, 263] width 505 height 14
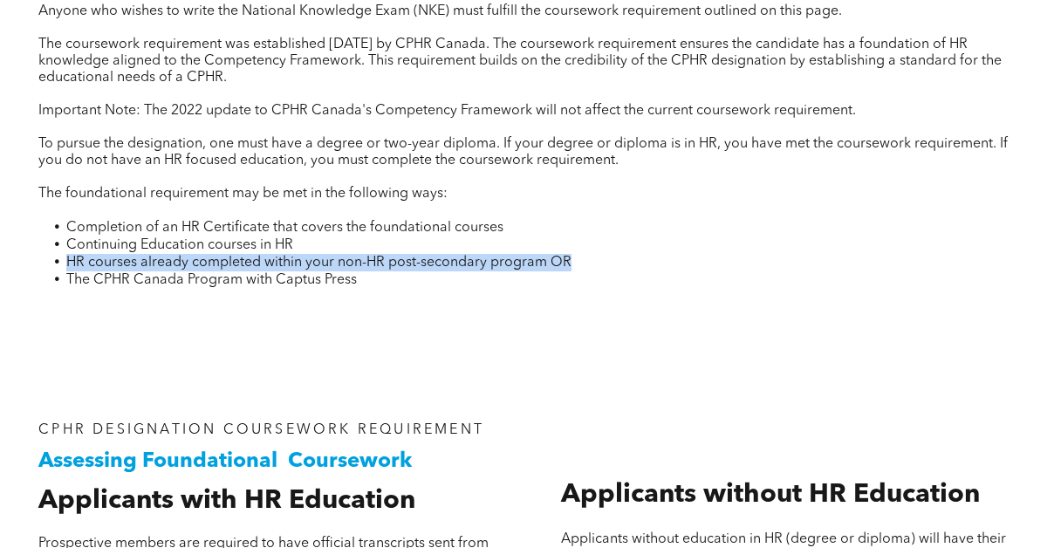
click at [128, 289] on p at bounding box center [526, 299] width 977 height 21
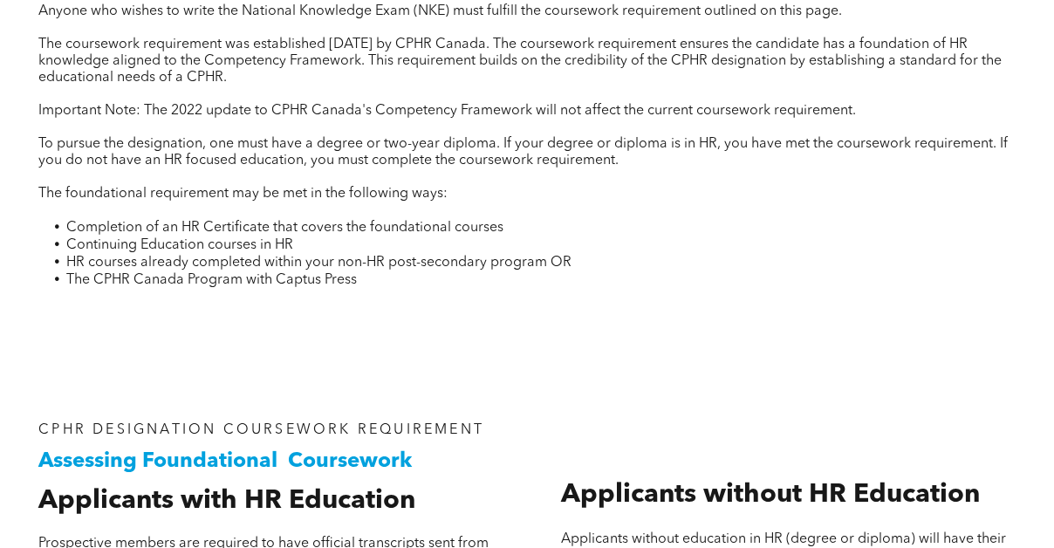
click at [137, 238] on span "Continuing Education courses in HR" at bounding box center [179, 245] width 227 height 14
click at [132, 256] on span "HR courses already completed within your non-HR post-secondary program OR" at bounding box center [318, 263] width 505 height 14
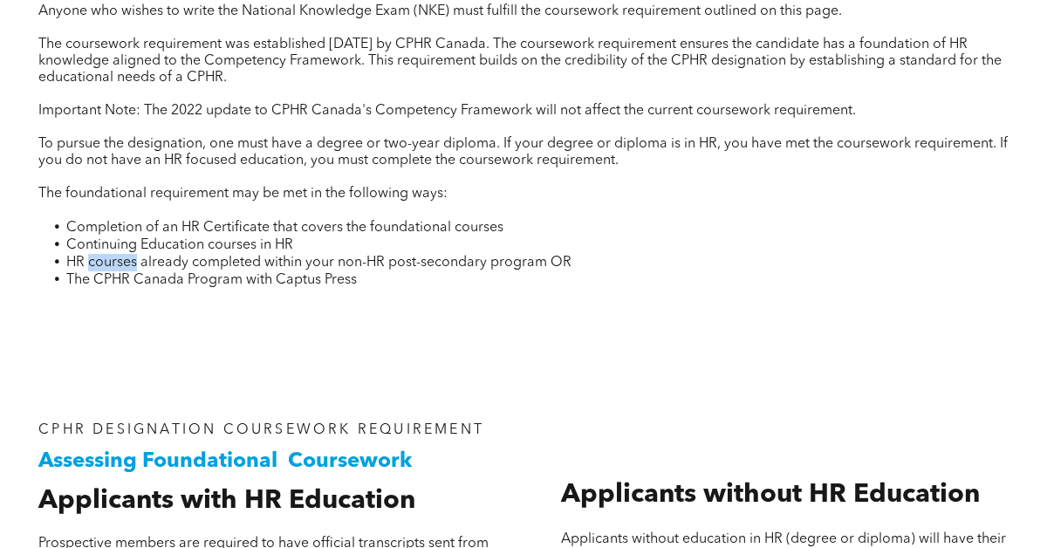
click at [132, 256] on span "HR courses already completed within your non-HR post-secondary program OR" at bounding box center [318, 263] width 505 height 14
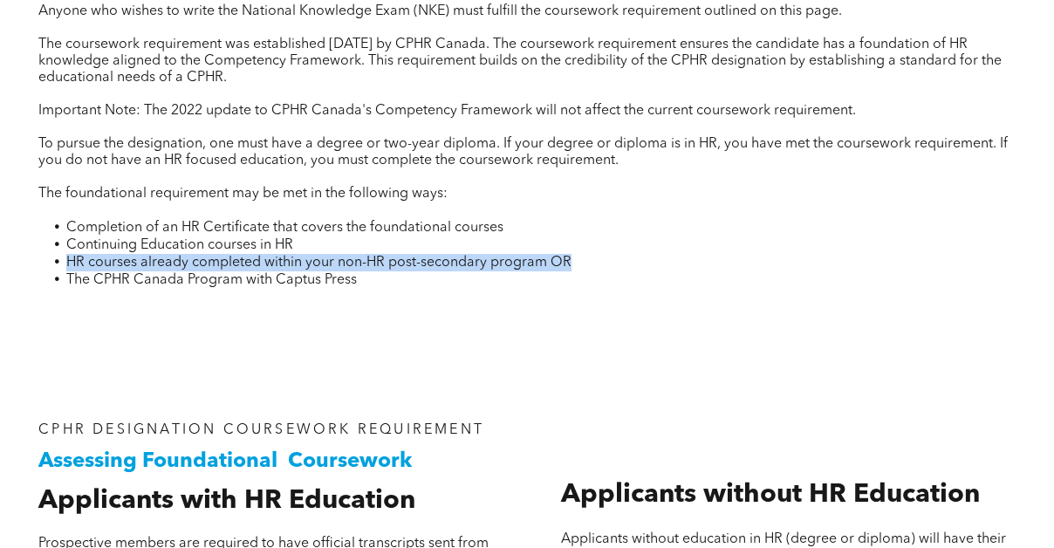
click at [132, 256] on span "HR courses already completed within your non-HR post-secondary program OR" at bounding box center [318, 263] width 505 height 14
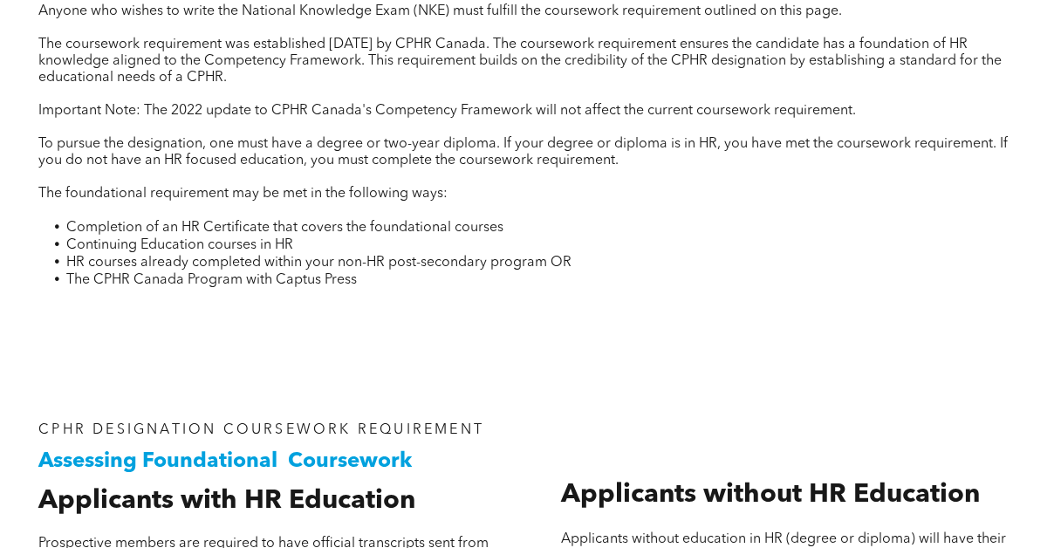
click at [132, 256] on span "HR courses already completed within your non-HR post-secondary program OR" at bounding box center [318, 263] width 505 height 14
click at [92, 273] on span "The CPHR Canada Program with Captus Press" at bounding box center [211, 280] width 290 height 14
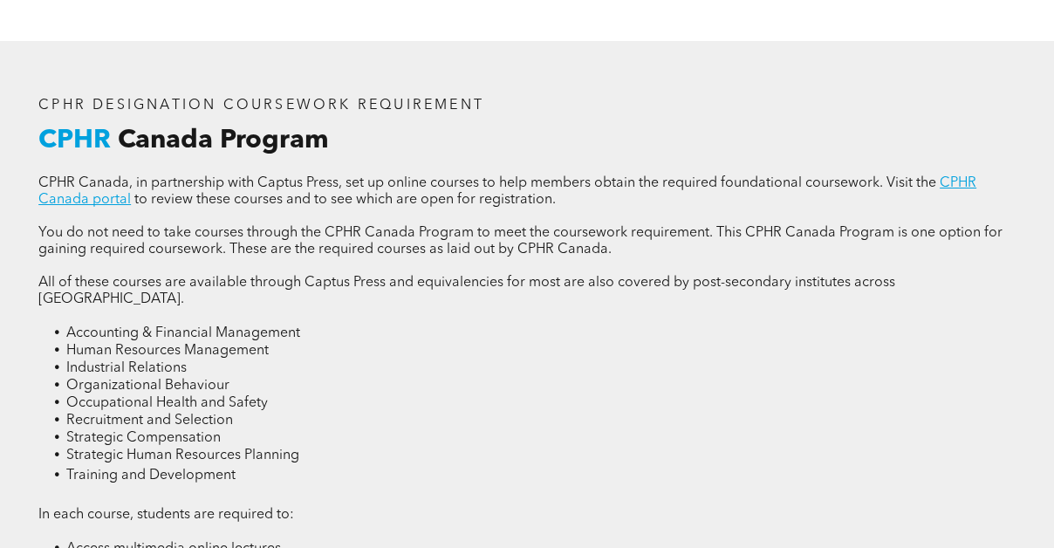
scroll to position [2118, 0]
click at [179, 447] on span "Strategic Human Resources Planning" at bounding box center [182, 454] width 233 height 14
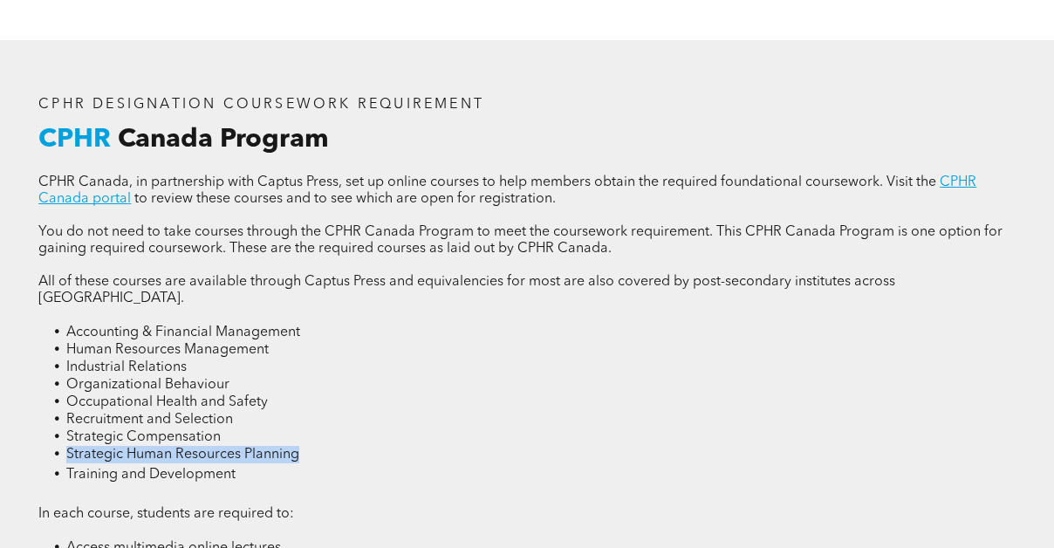
click at [154, 463] on li "Training and Development" at bounding box center [540, 474] width 949 height 22
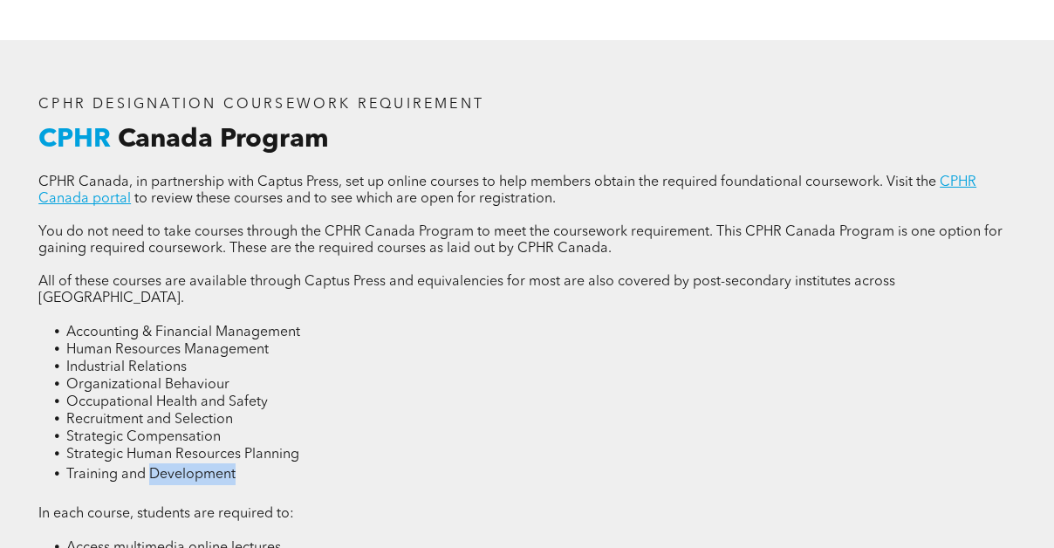
click at [154, 463] on li "Training and Development" at bounding box center [540, 474] width 949 height 22
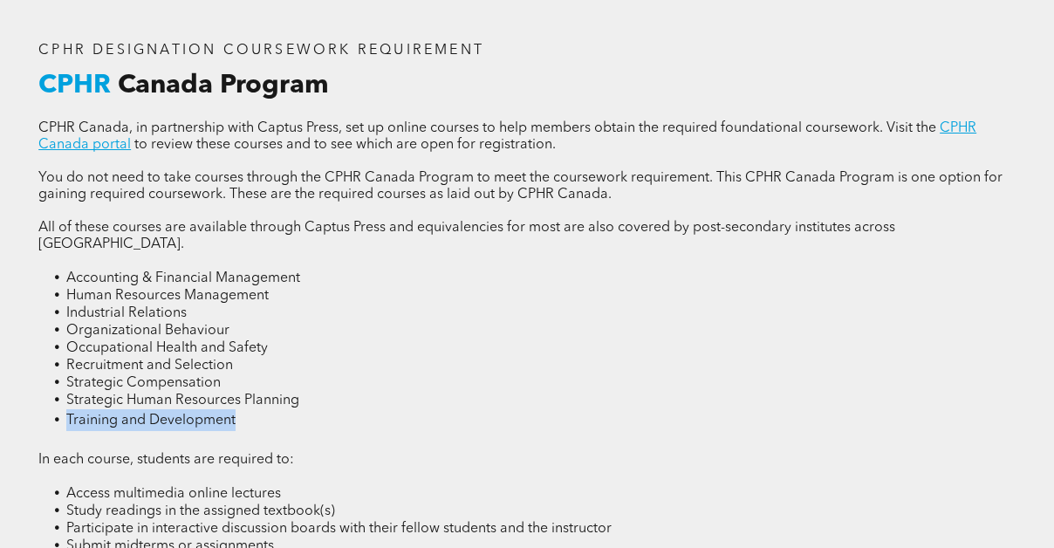
click at [146, 485] on li "Access multimedia online lectures" at bounding box center [540, 493] width 949 height 17
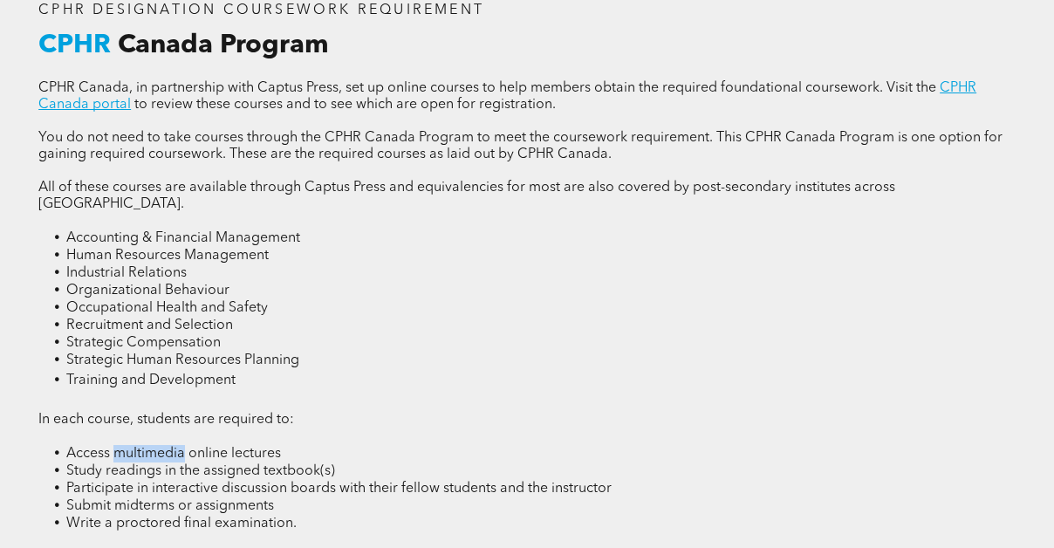
scroll to position [2219, 0]
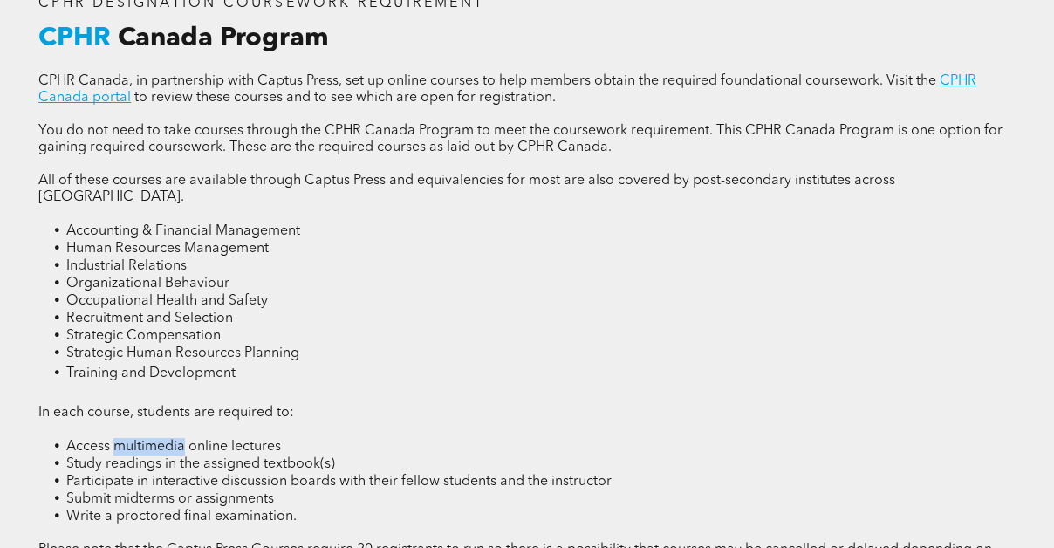
click at [146, 474] on span "Participate in interactive discussion boards with their fellow students and the…" at bounding box center [338, 481] width 545 height 14
click at [67, 78] on link "CPHR Canada portal" at bounding box center [507, 89] width 938 height 31
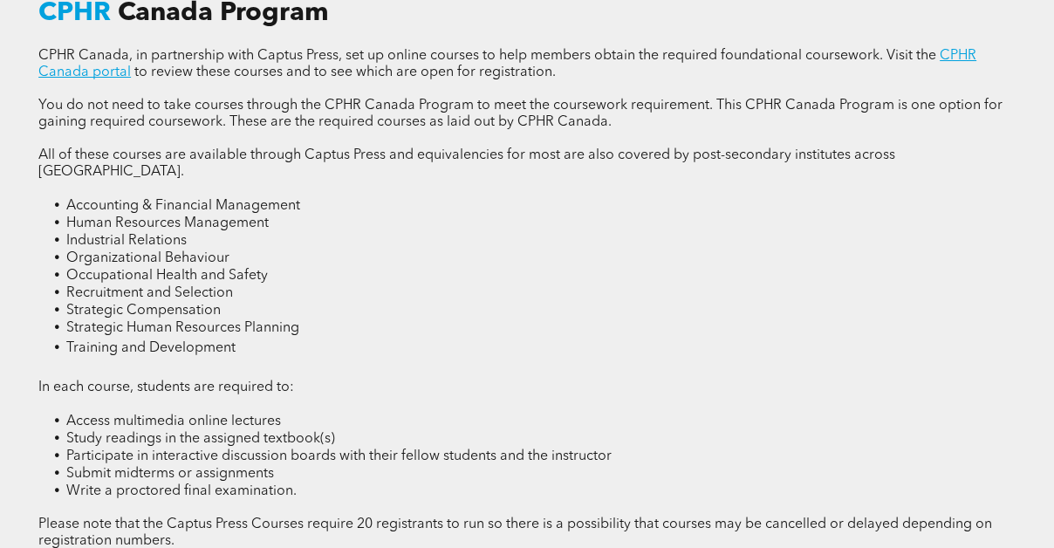
scroll to position [2255, 0]
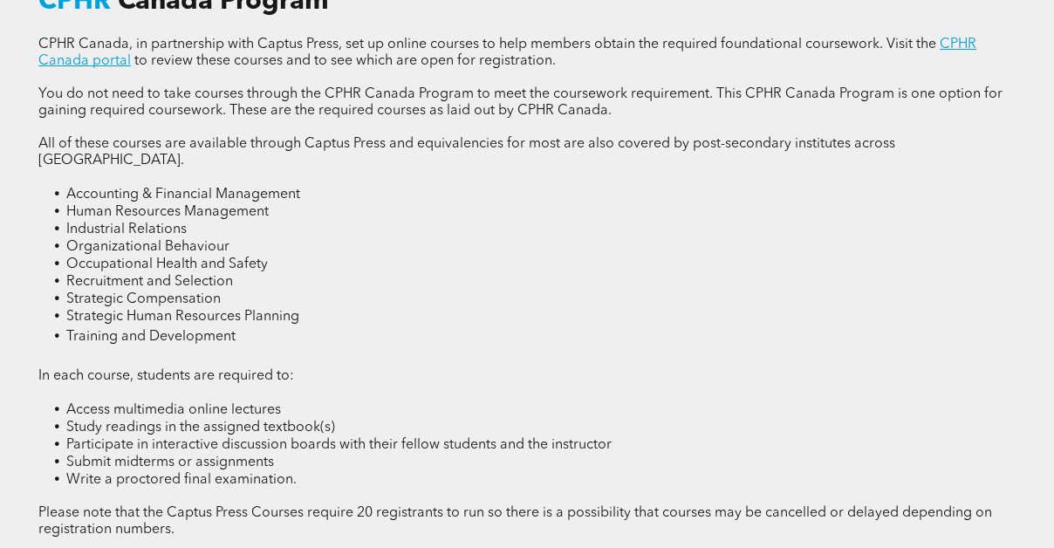
click at [139, 188] on span "Accounting & Financial Management" at bounding box center [183, 195] width 234 height 14
click at [109, 222] on span "Industrial Relations" at bounding box center [126, 229] width 120 height 14
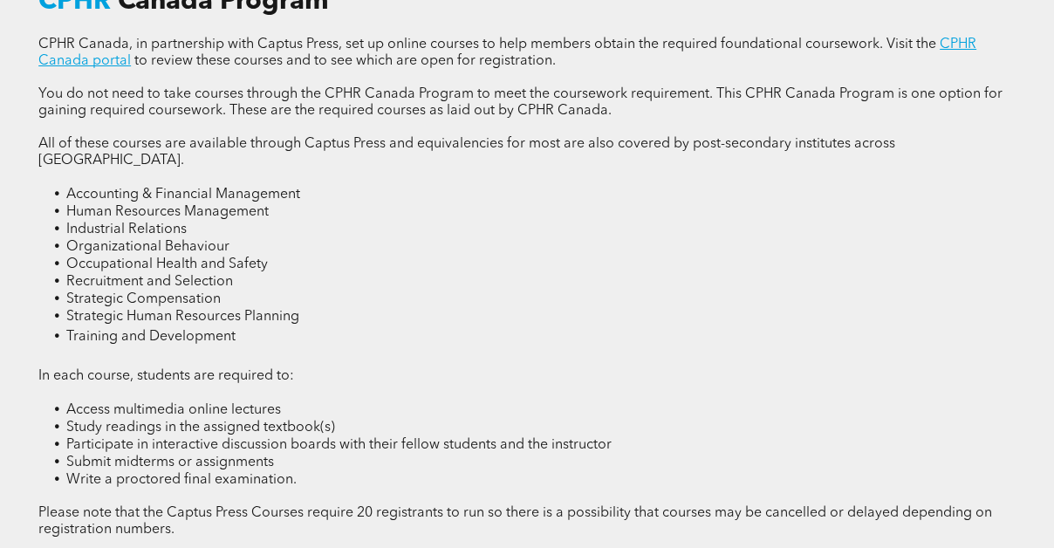
click at [109, 222] on span "Industrial Relations" at bounding box center [126, 229] width 120 height 14
click at [98, 240] on span "Organizational Behaviour" at bounding box center [147, 247] width 163 height 14
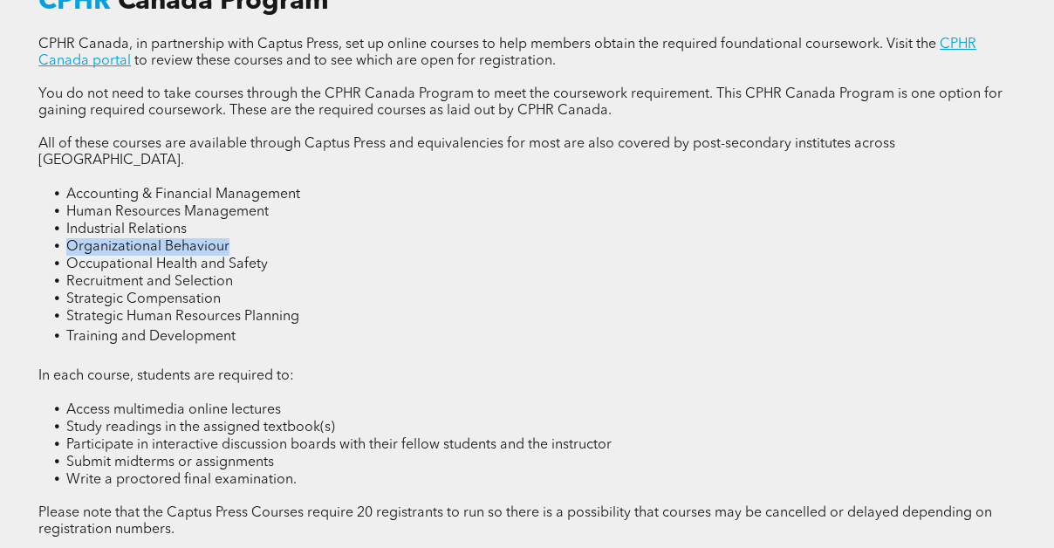
click at [88, 292] on span "Strategic Compensation" at bounding box center [143, 299] width 154 height 14
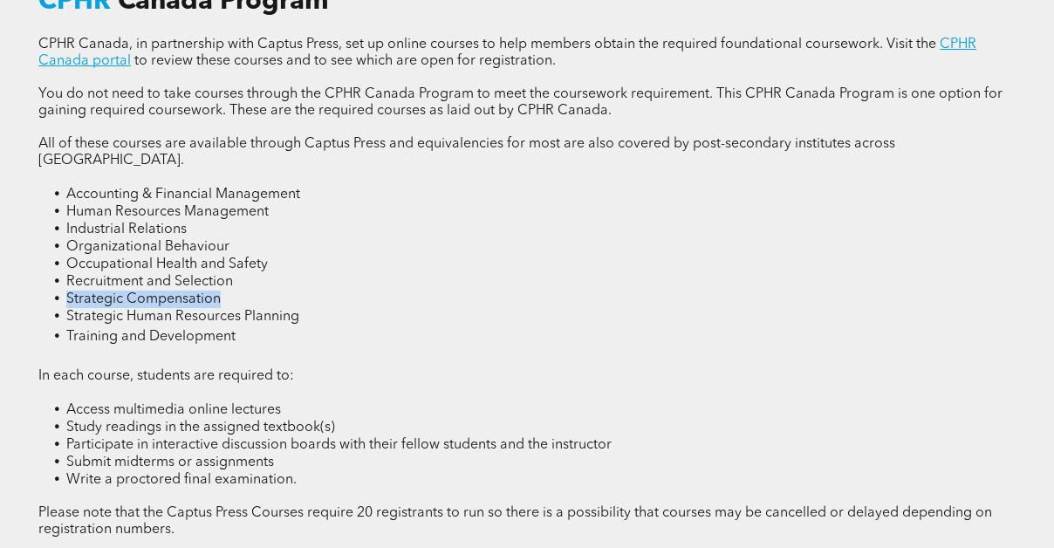
click at [88, 292] on span "Strategic Compensation" at bounding box center [143, 299] width 154 height 14
click at [82, 310] on span "Strategic Human Resources Planning" at bounding box center [182, 317] width 233 height 14
click at [72, 325] on li "Training and Development" at bounding box center [540, 336] width 949 height 22
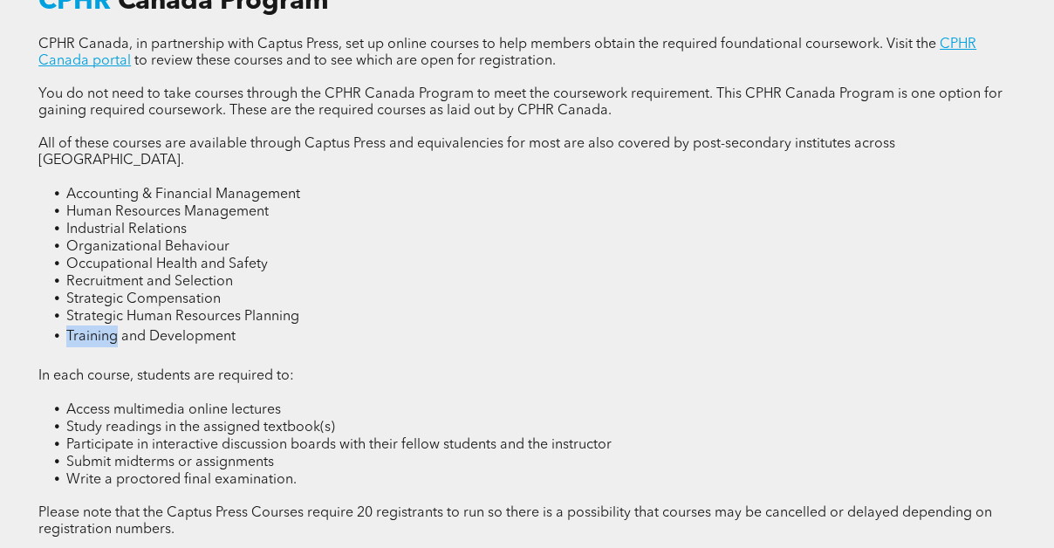
click at [72, 325] on li "Training and Development" at bounding box center [540, 336] width 949 height 22
click at [81, 325] on li "Training and Development" at bounding box center [540, 336] width 949 height 22
click at [92, 292] on span "Strategic Compensation" at bounding box center [143, 299] width 154 height 14
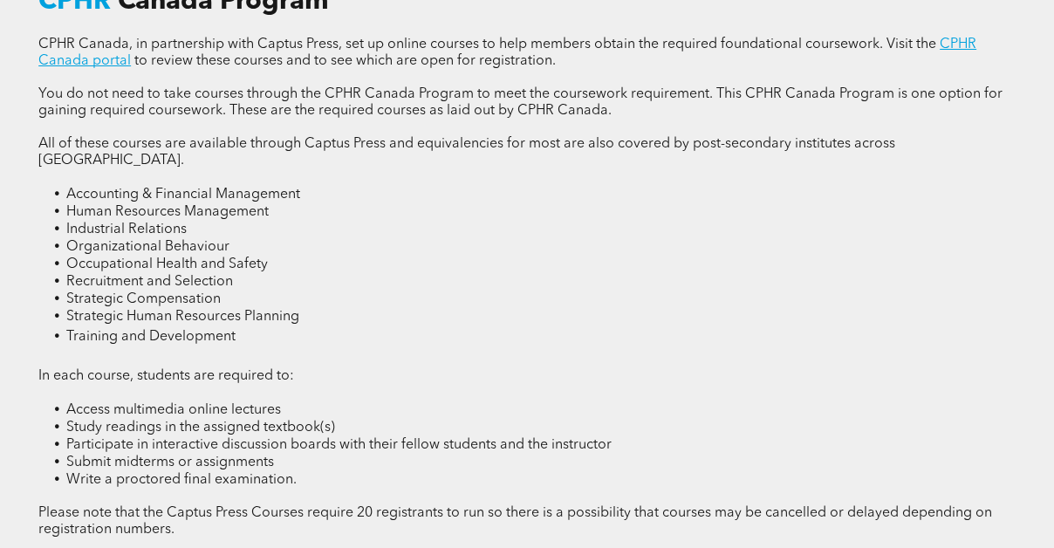
click at [92, 292] on span "Strategic Compensation" at bounding box center [143, 299] width 154 height 14
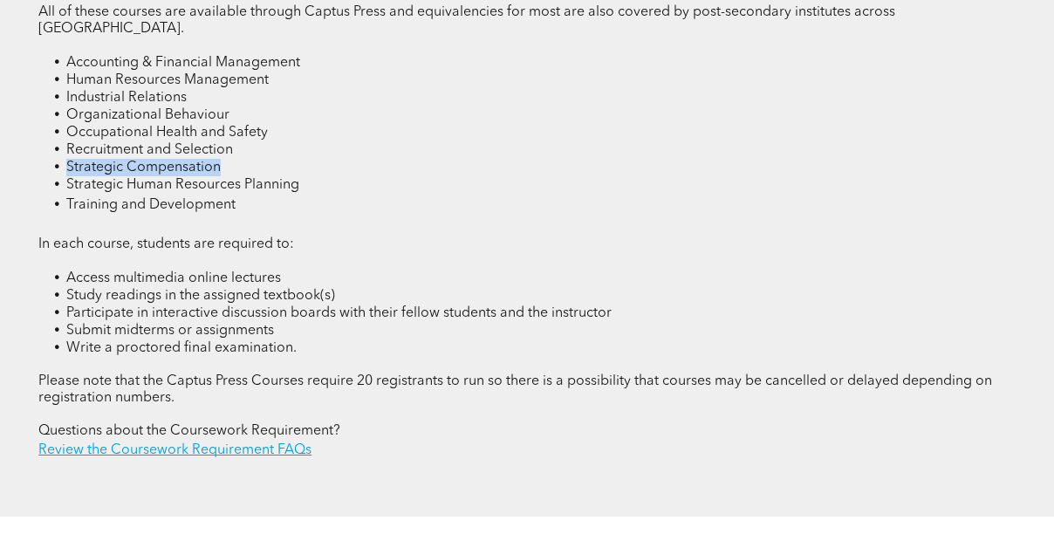
scroll to position [2399, 0]
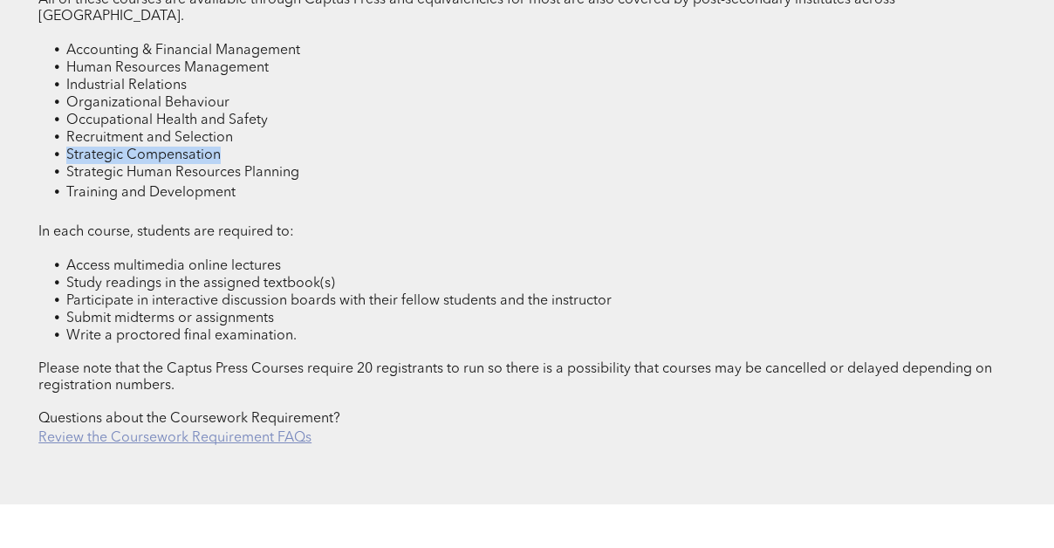
click at [154, 431] on link "Review the Coursework Requirement FAQs" at bounding box center [174, 438] width 273 height 14
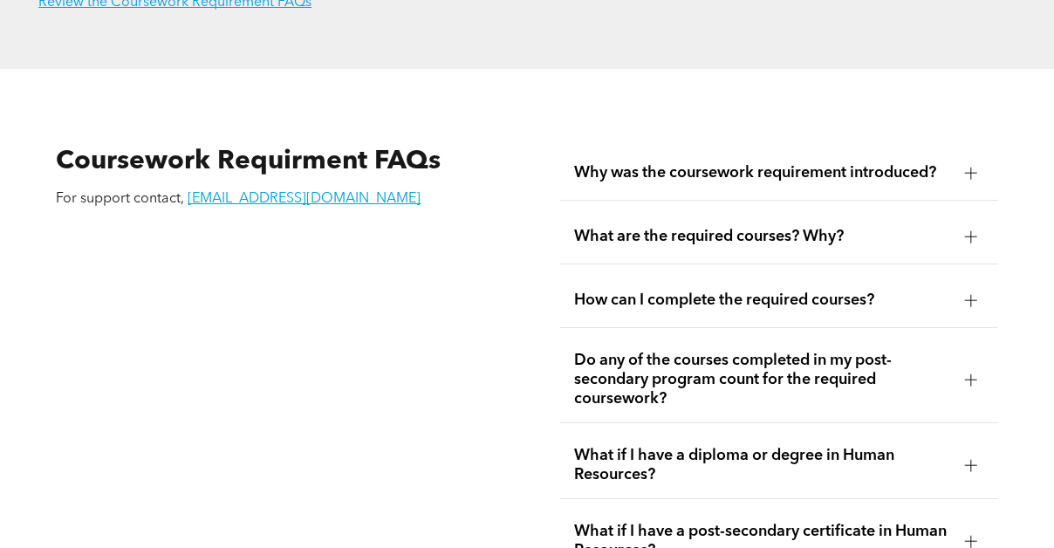
scroll to position [2869, 0]
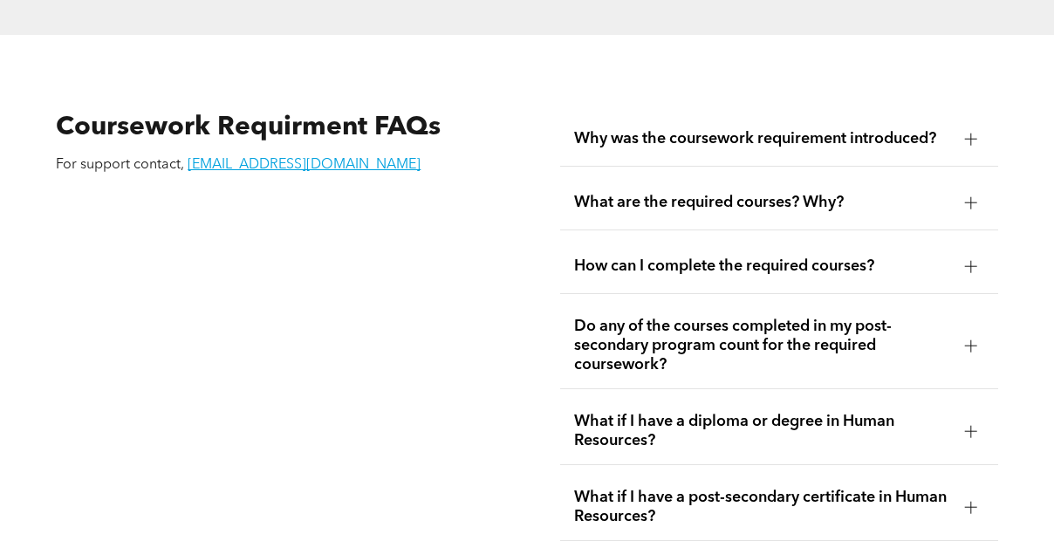
click at [659, 129] on span "Why was the coursework requirement introduced?" at bounding box center [762, 138] width 376 height 19
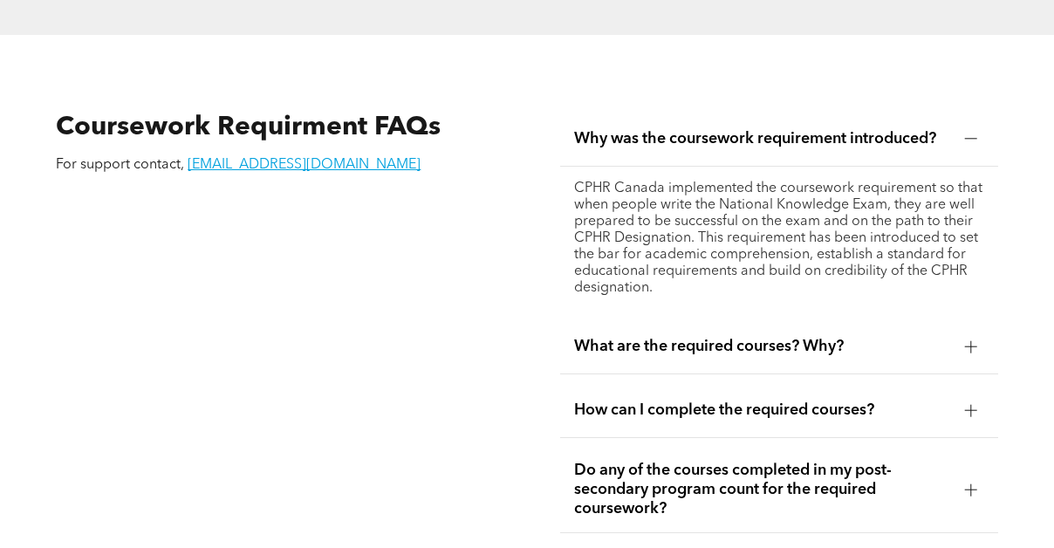
click at [775, 112] on div "Why was the coursework requirement introduced?" at bounding box center [778, 139] width 437 height 55
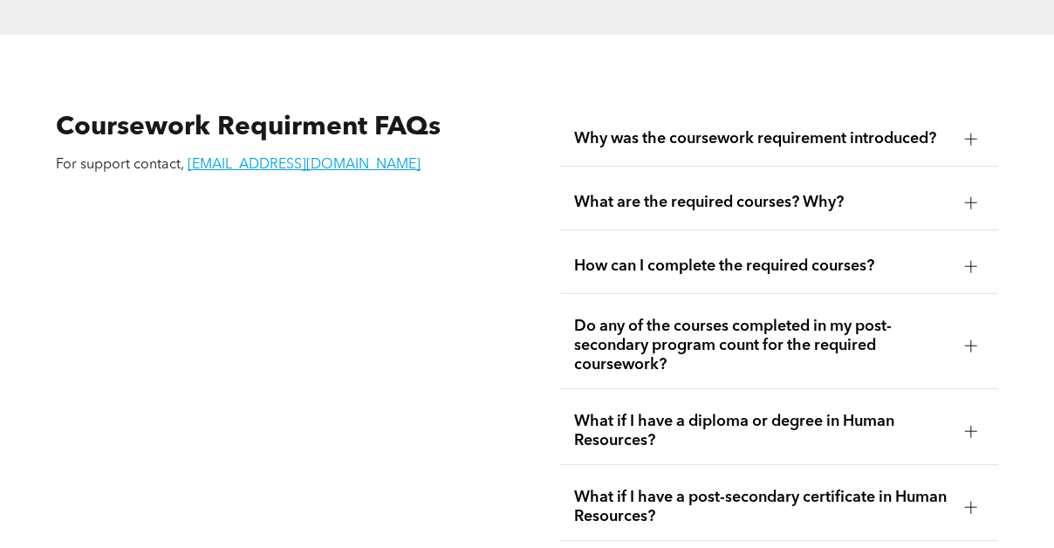
click at [723, 193] on span "What are the required courses? Why?" at bounding box center [762, 202] width 376 height 19
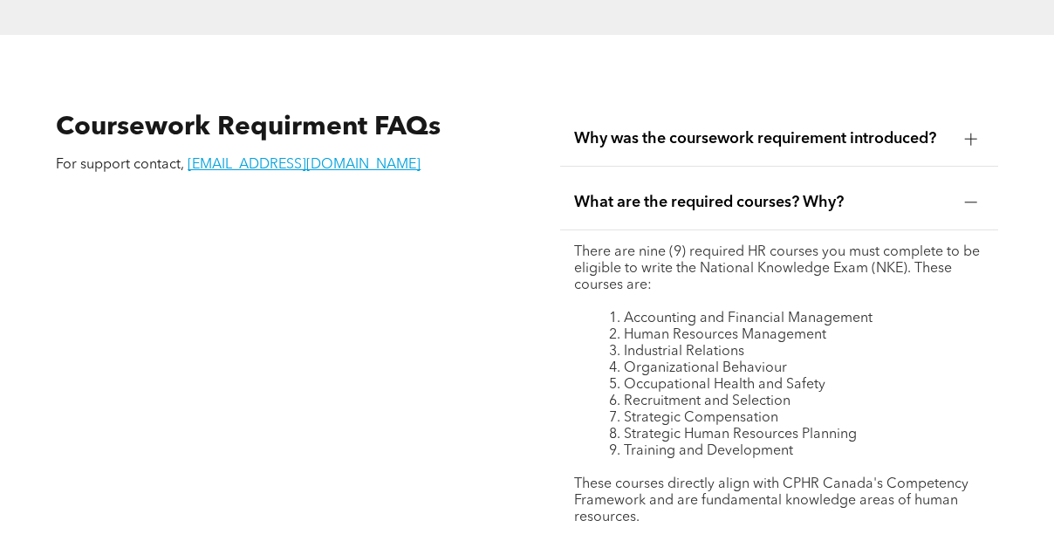
click at [720, 193] on span "What are the required courses? Why?" at bounding box center [762, 202] width 376 height 19
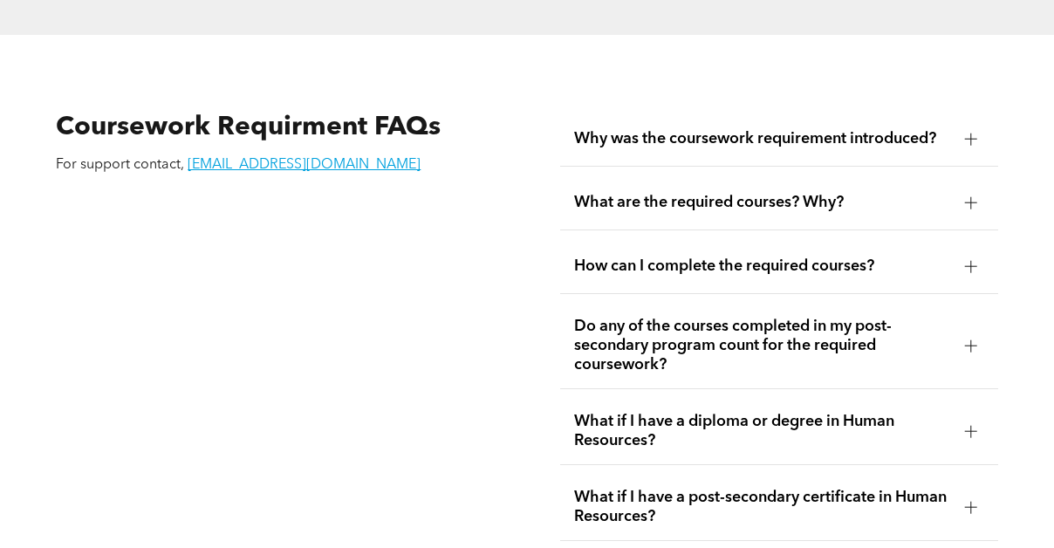
click at [693, 256] on span "How can I complete the required courses?" at bounding box center [762, 265] width 376 height 19
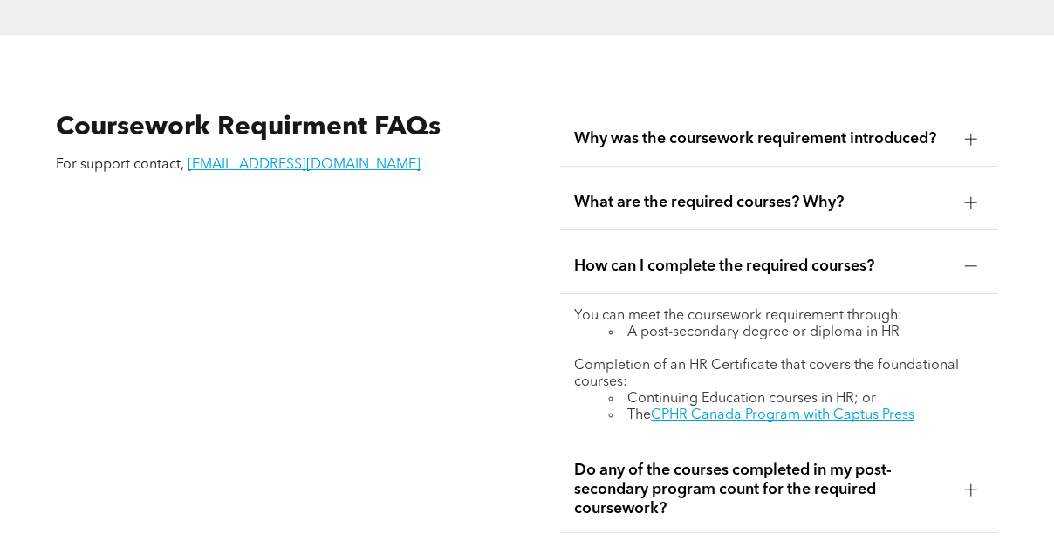
click at [693, 256] on span "How can I complete the required courses?" at bounding box center [762, 265] width 376 height 19
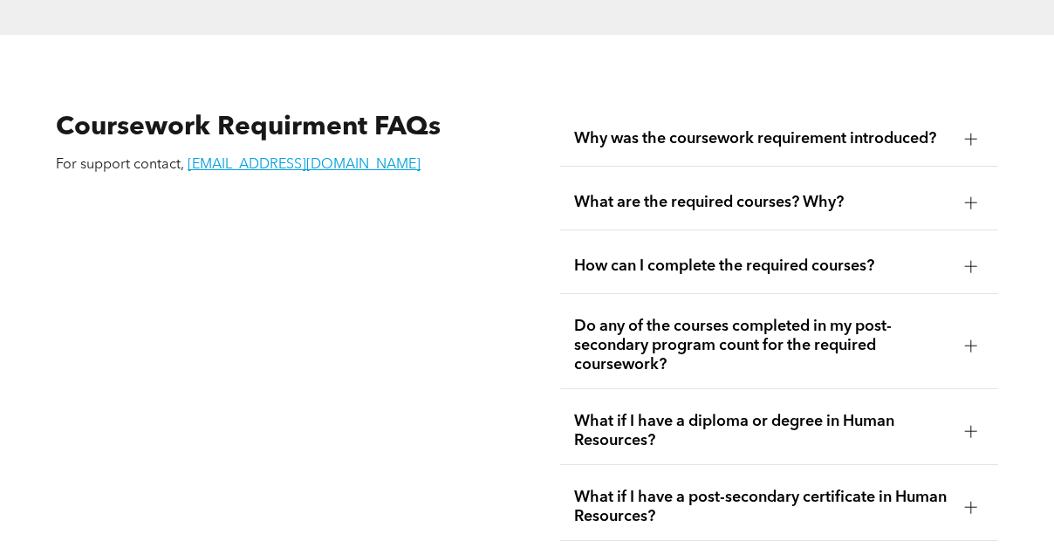
click at [653, 317] on span "Do any of the courses completed in my post-secondary program count for the requ…" at bounding box center [762, 346] width 376 height 58
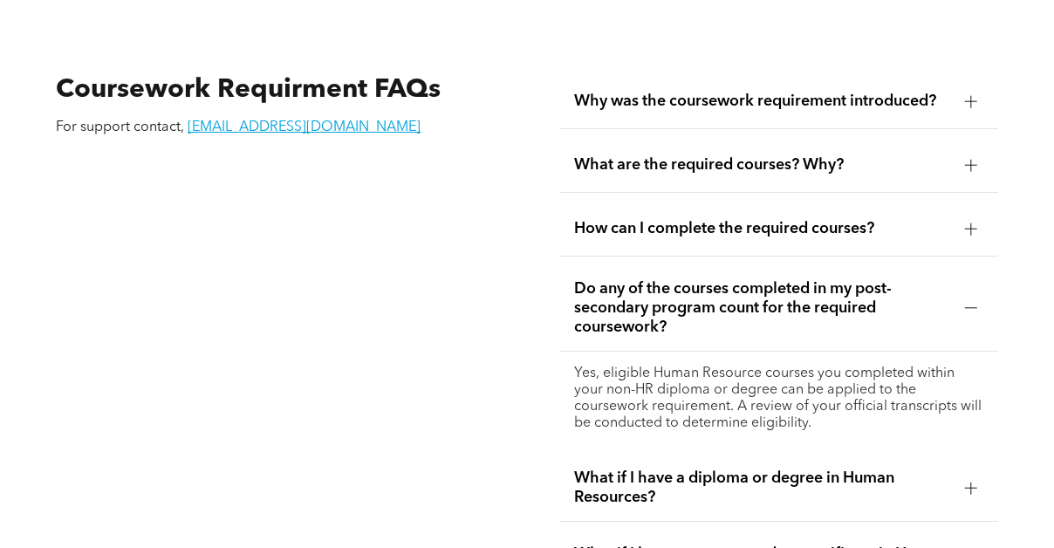
scroll to position [2911, 0]
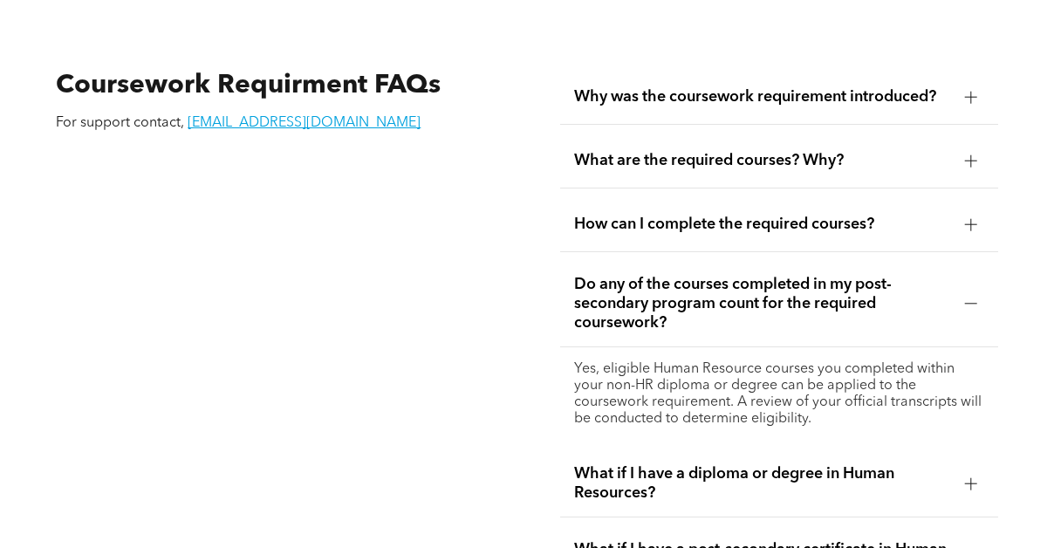
click at [645, 275] on span "Do any of the courses completed in my post-secondary program count for the requ…" at bounding box center [762, 304] width 376 height 58
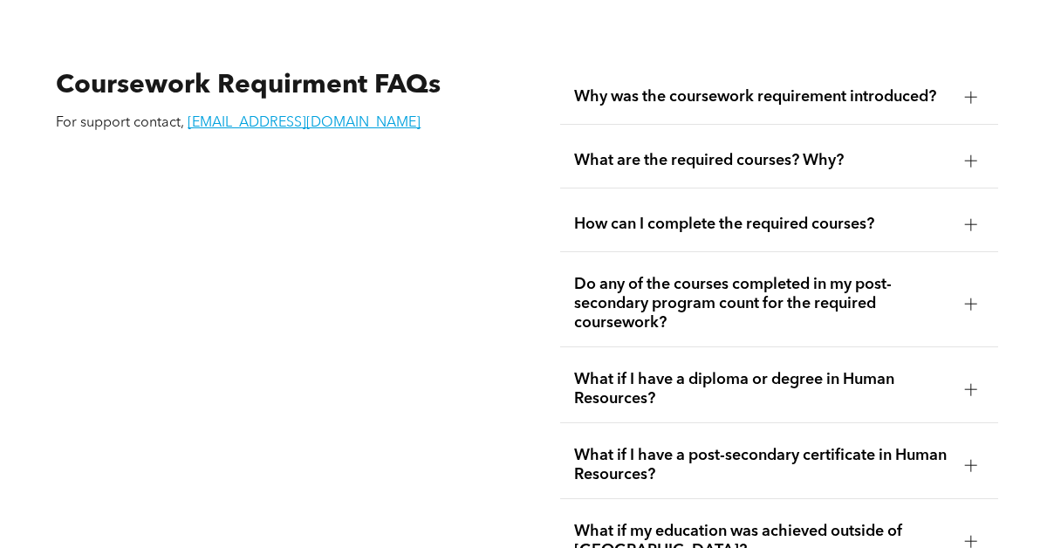
click at [606, 370] on span "What if I have a diploma or degree in Human Resources?" at bounding box center [762, 389] width 376 height 38
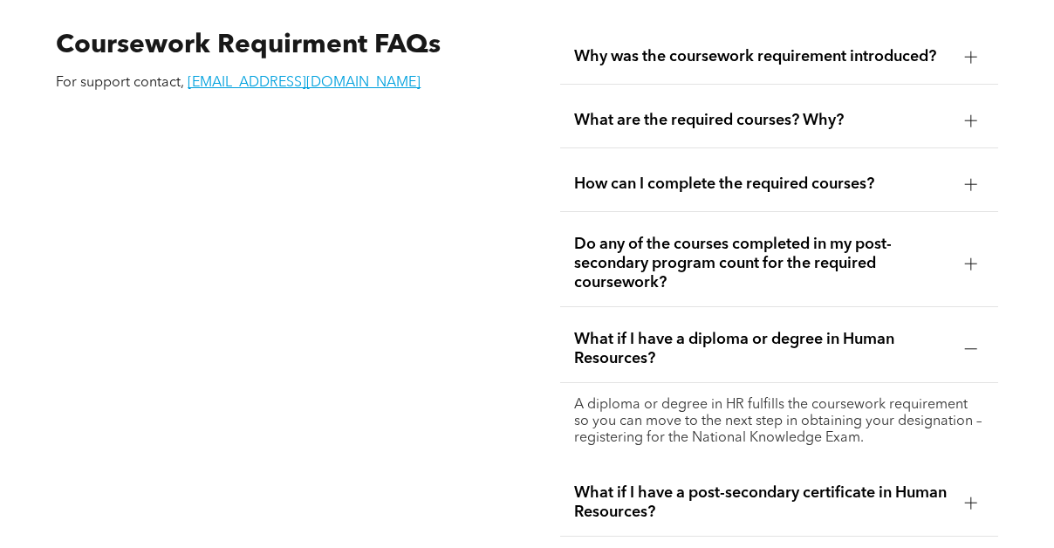
scroll to position [2956, 0]
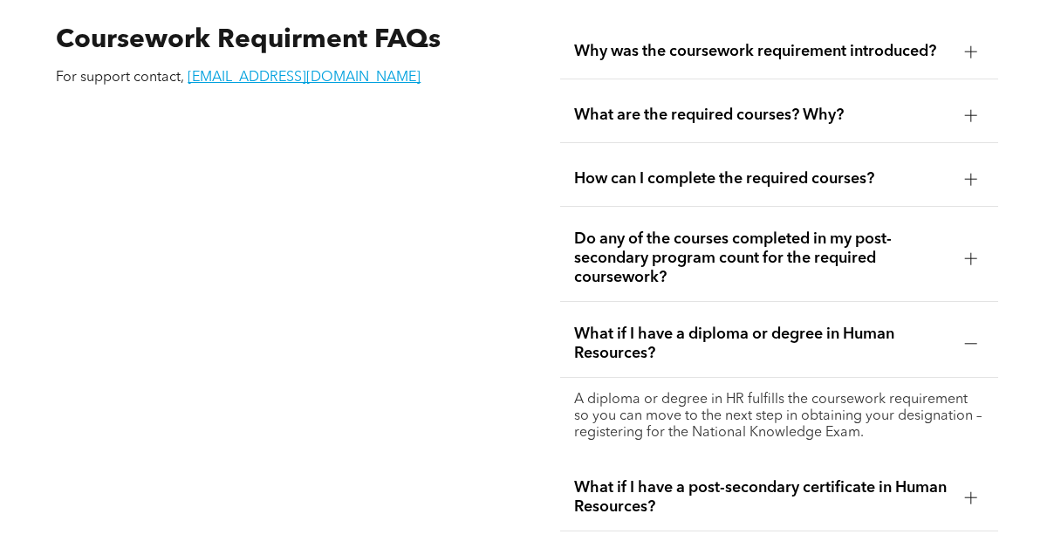
click at [640, 324] on span "What if I have a diploma or degree in Human Resources?" at bounding box center [762, 343] width 376 height 38
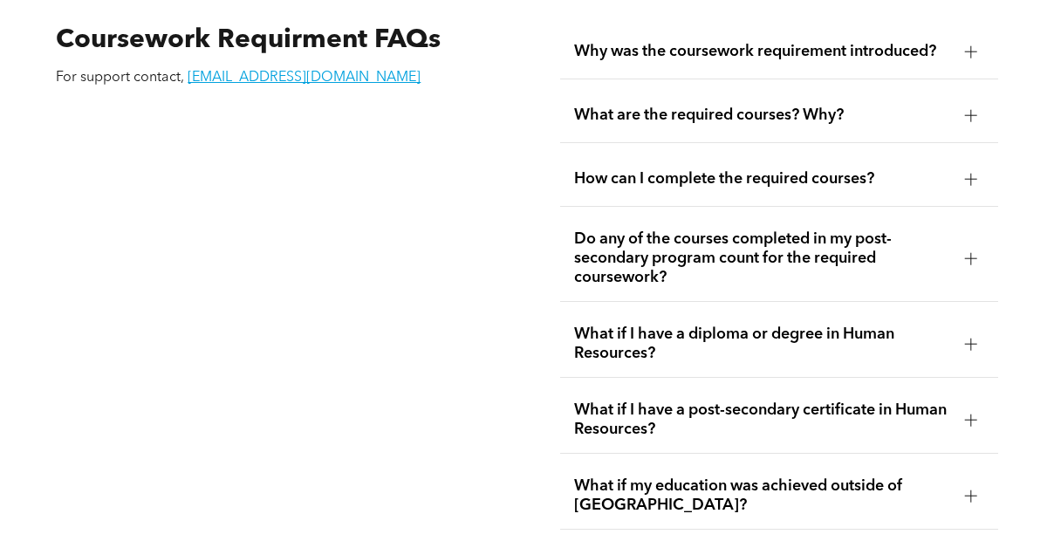
click at [615, 400] on span "What if I have a post-secondary certificate in Human Resources?" at bounding box center [762, 419] width 376 height 38
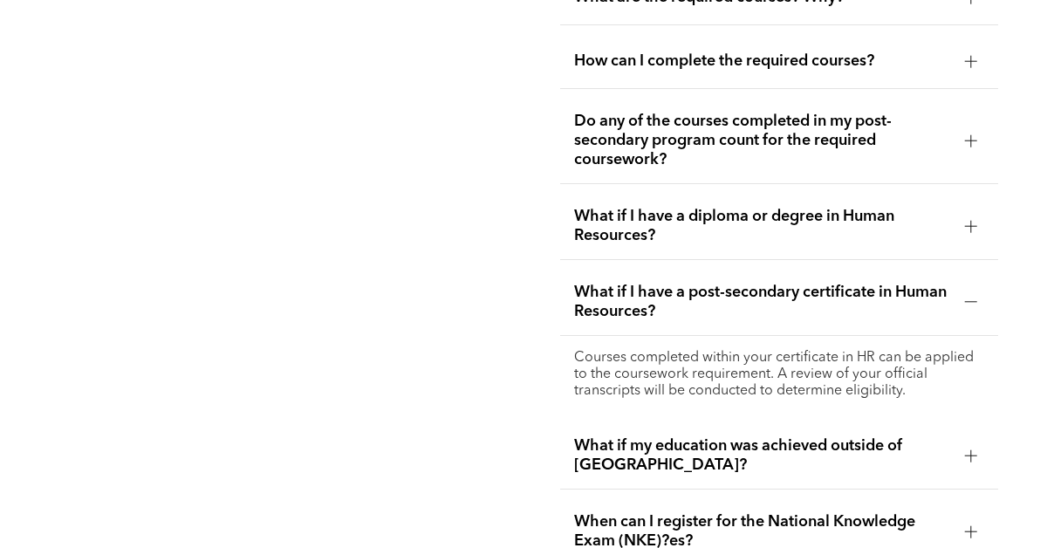
scroll to position [3075, 0]
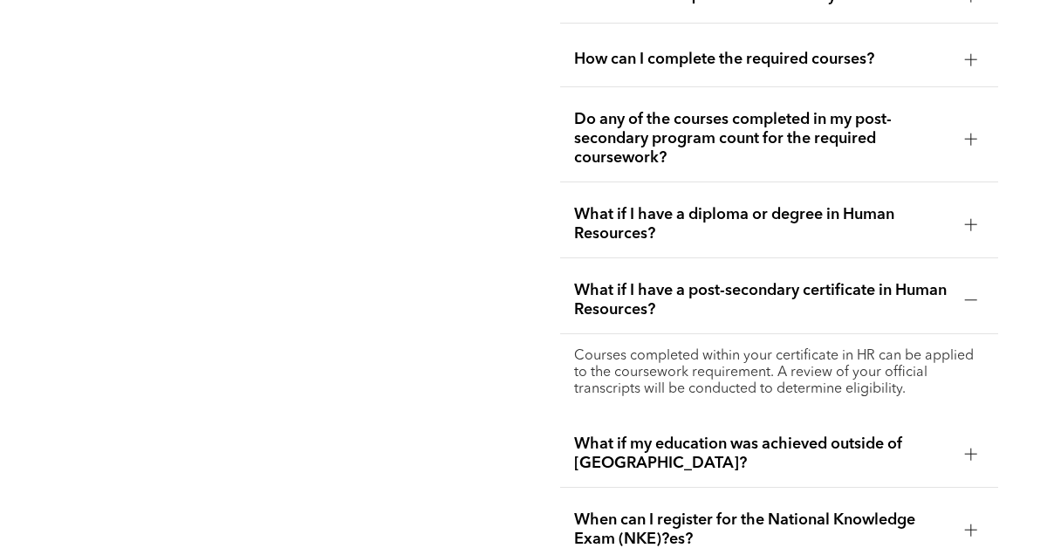
click at [608, 434] on span "What if my education was achieved outside of Canada?" at bounding box center [762, 453] width 376 height 38
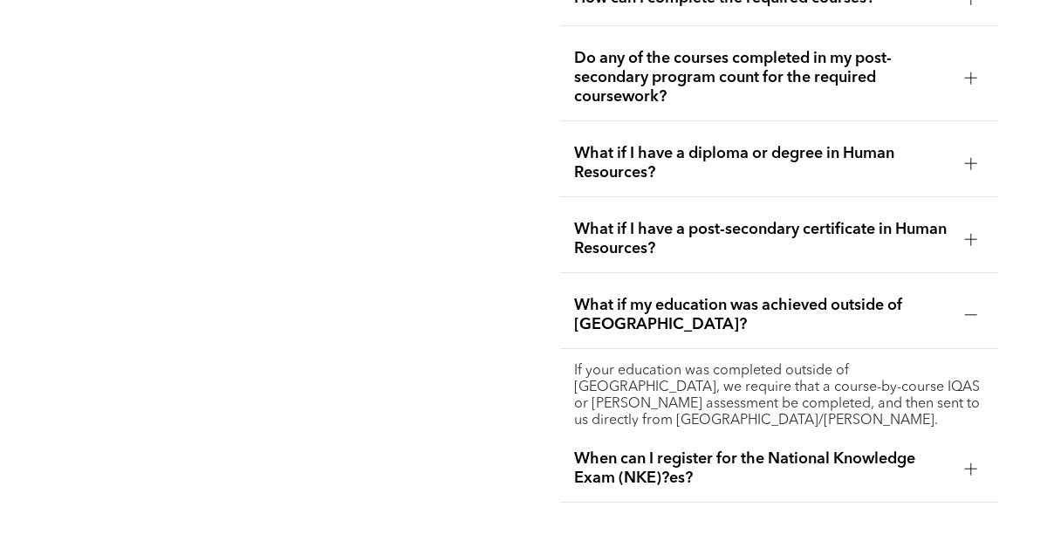
click at [606, 449] on span "When can I register for the National Knowledge Exam (NKE)?es?" at bounding box center [762, 468] width 376 height 38
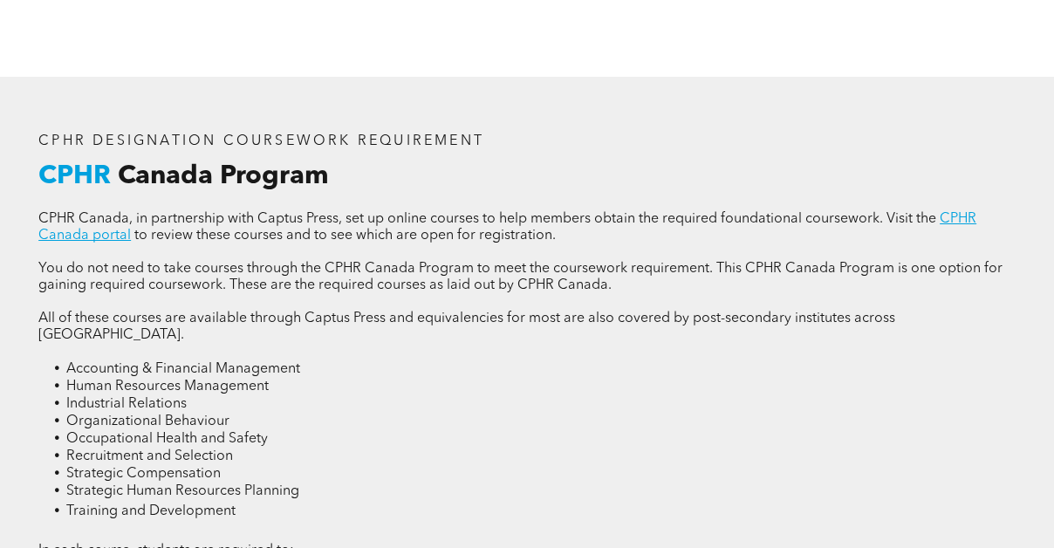
scroll to position [2085, 0]
